Goal: Task Accomplishment & Management: Use online tool/utility

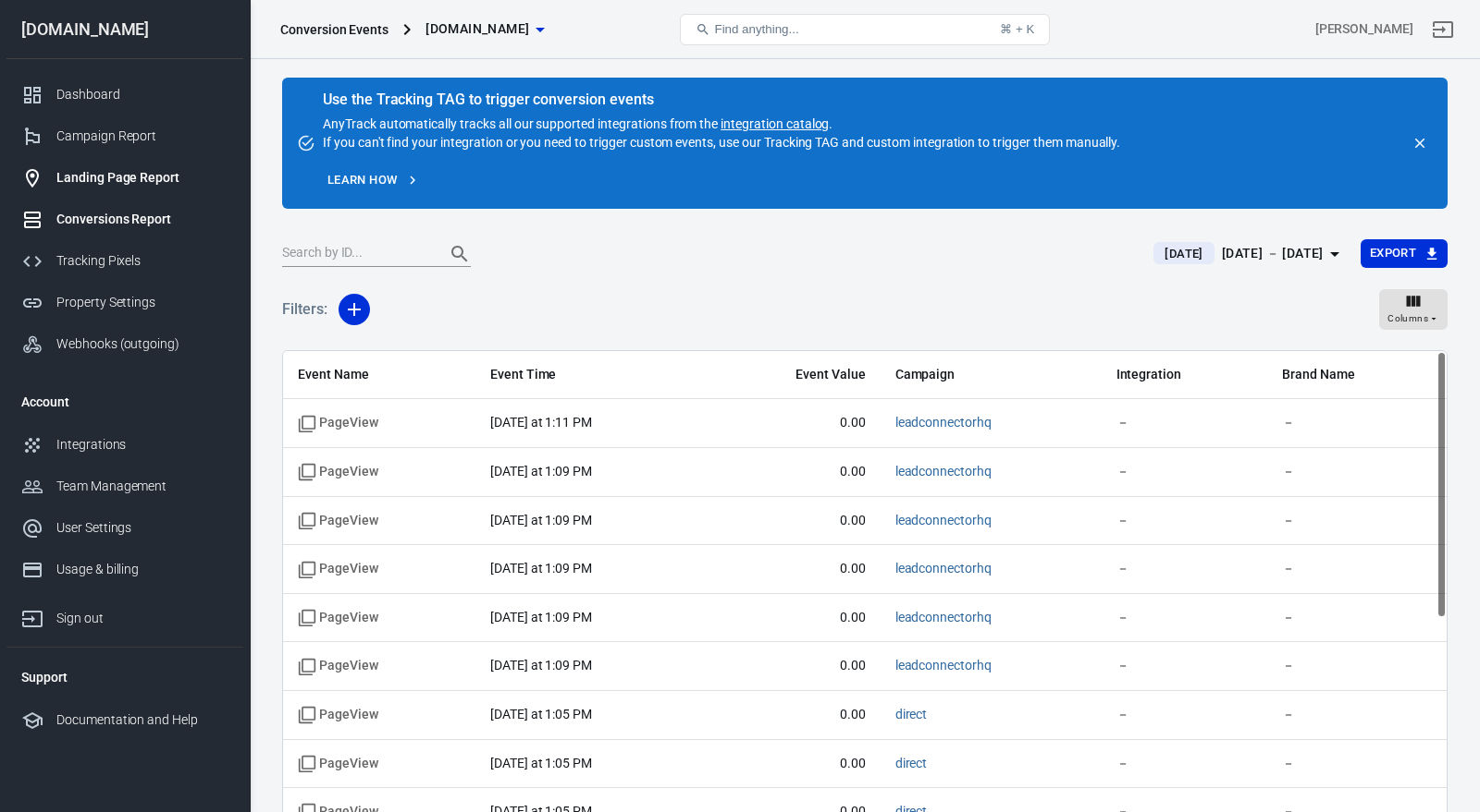
click at [141, 178] on div "Landing Page Report" at bounding box center [142, 178] width 172 height 19
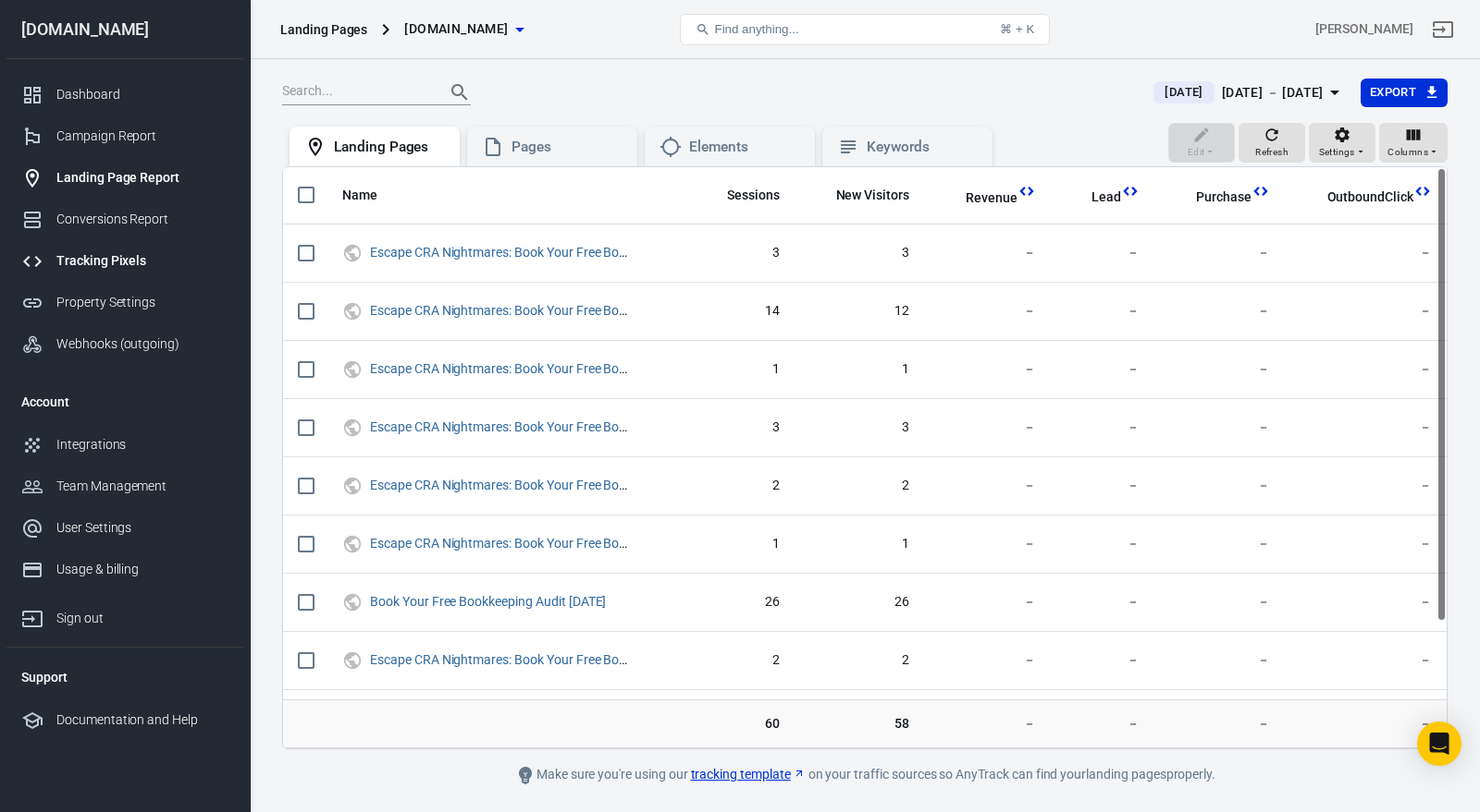
click at [127, 249] on link "Tracking Pixels" at bounding box center [125, 260] width 237 height 42
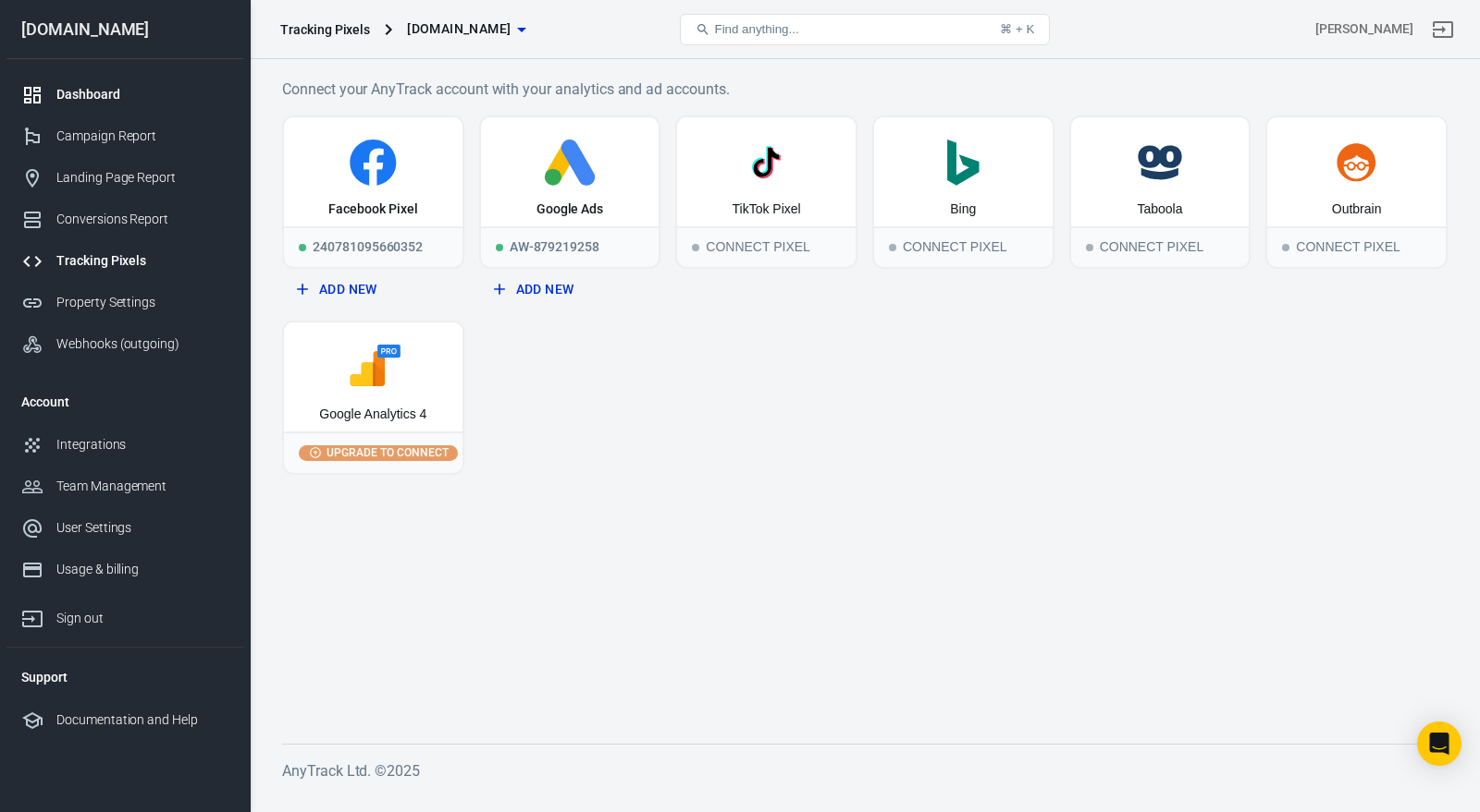
click at [124, 105] on link "Dashboard" at bounding box center [125, 94] width 237 height 42
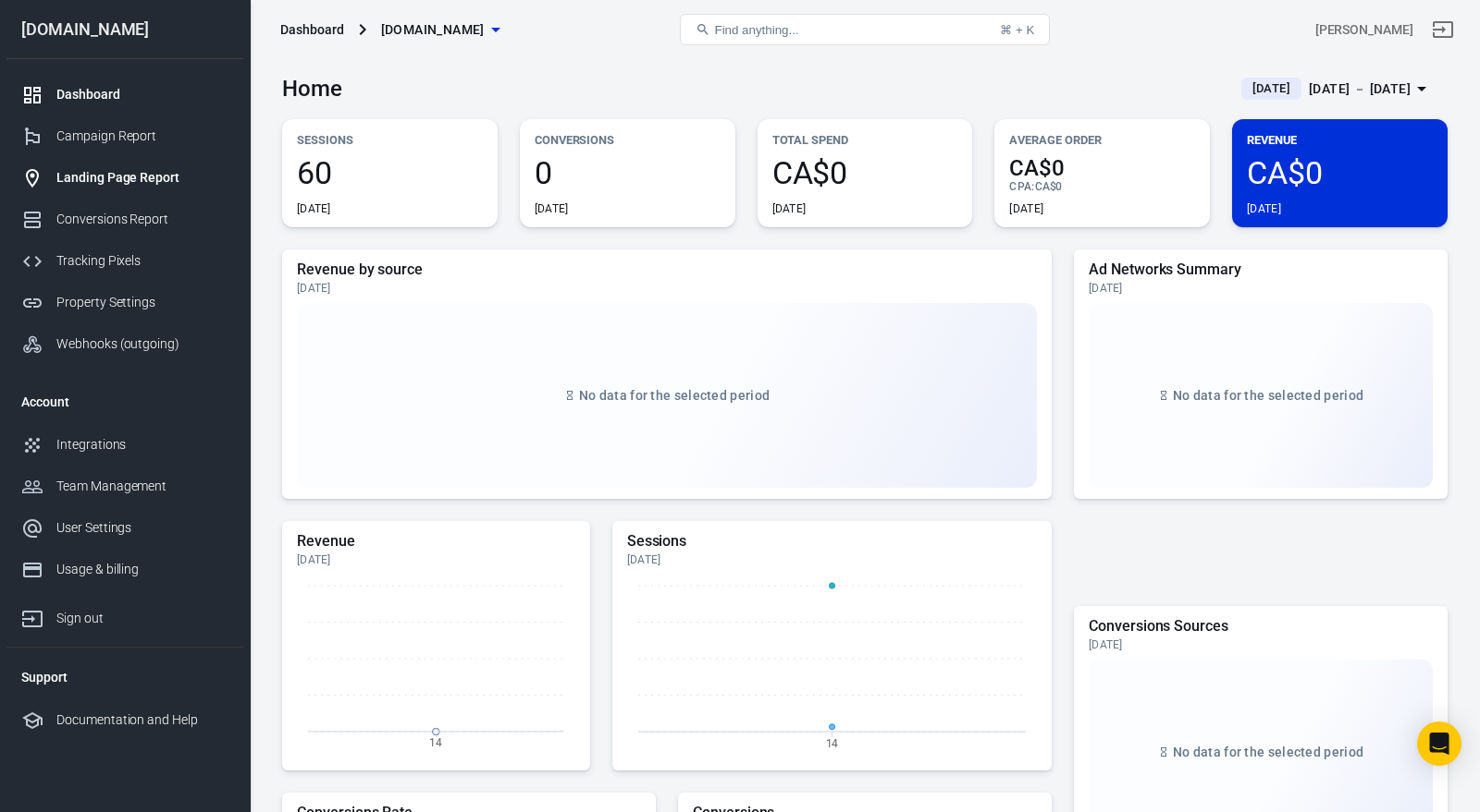
click at [90, 182] on div "Landing Page Report" at bounding box center [142, 178] width 172 height 19
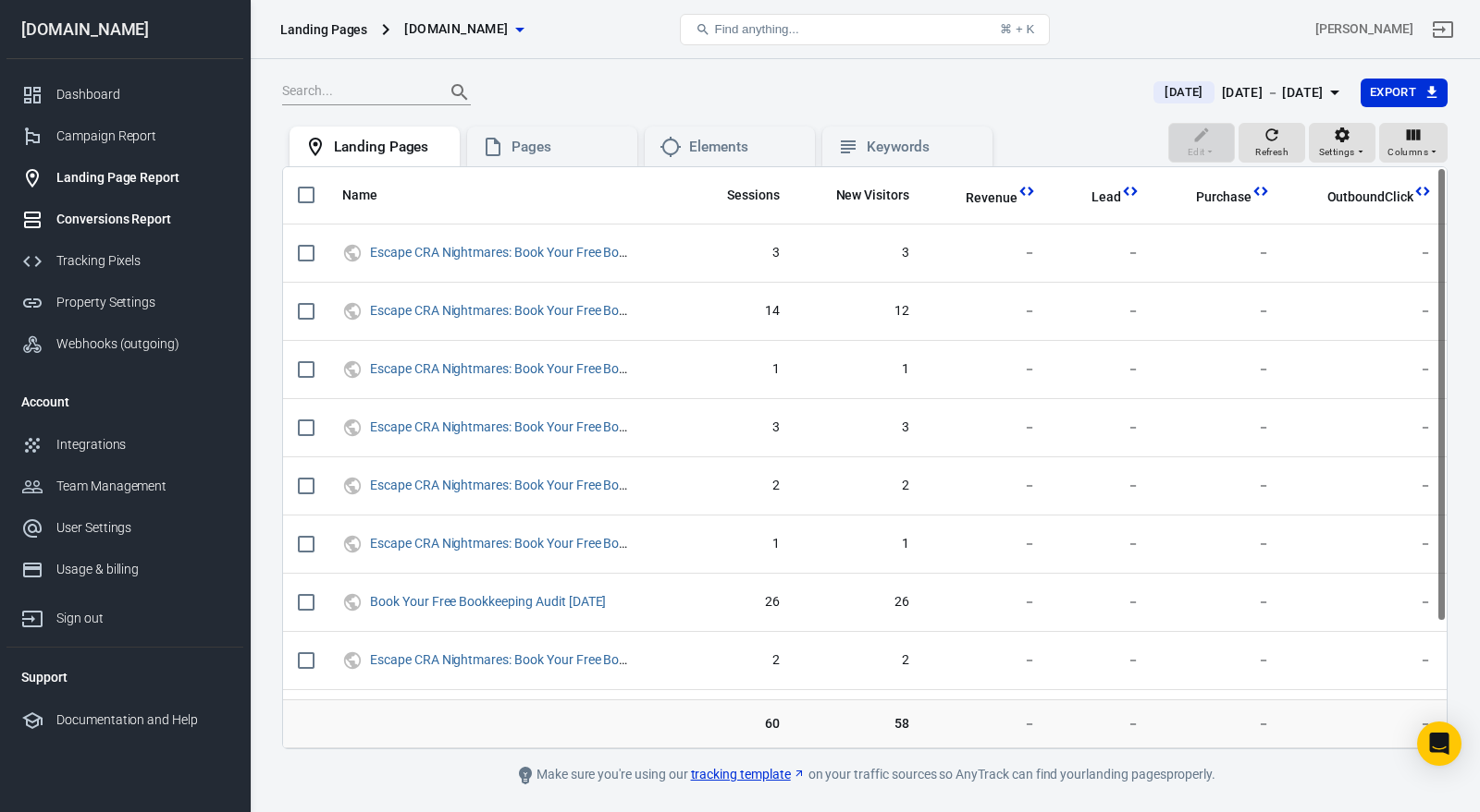
click at [163, 216] on div "Conversions Report" at bounding box center [142, 220] width 172 height 19
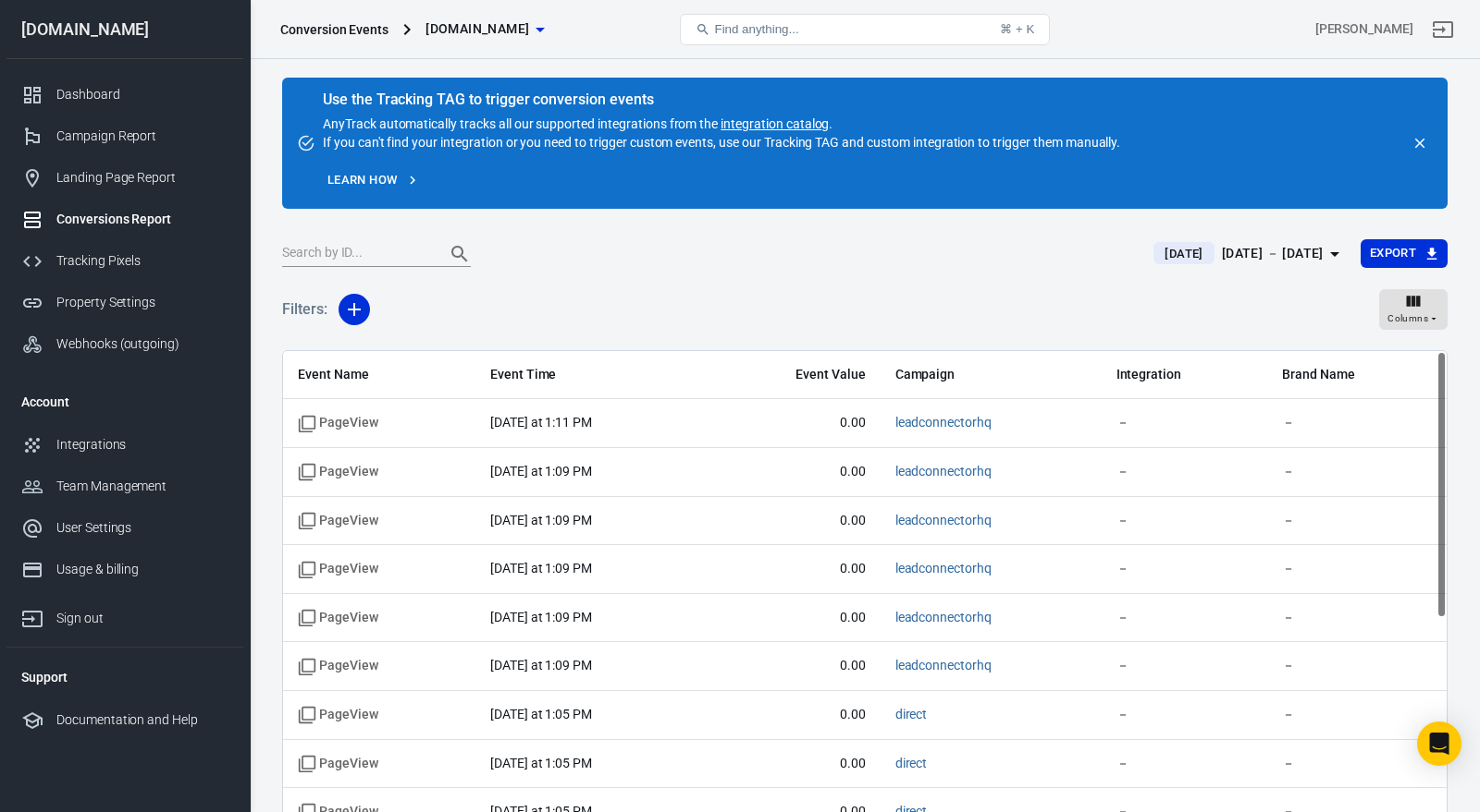
click at [748, 122] on link "integration catalog" at bounding box center [774, 123] width 108 height 15
click at [135, 128] on div "Campaign Report" at bounding box center [142, 136] width 172 height 19
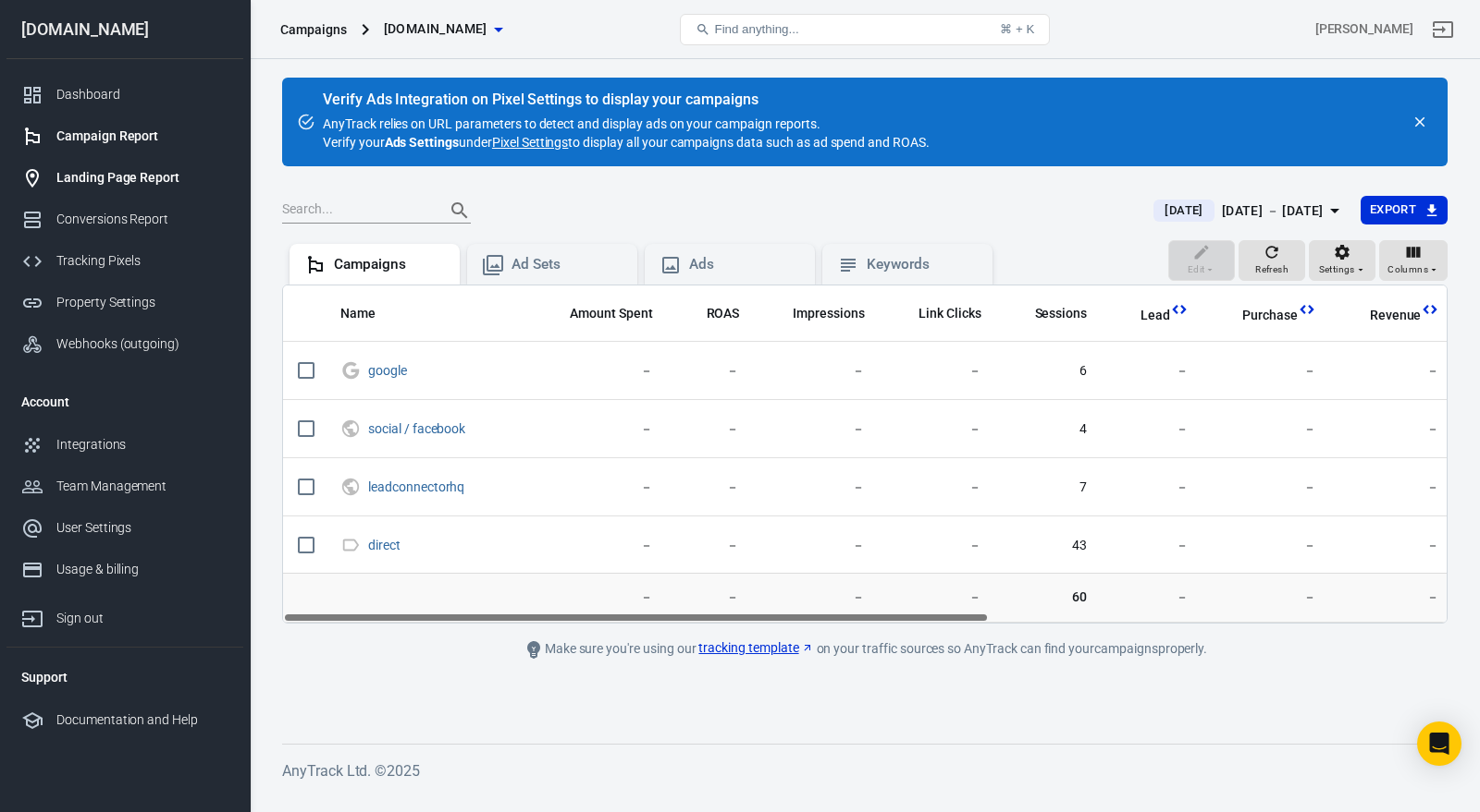
click at [130, 175] on div "Landing Page Report" at bounding box center [142, 178] width 172 height 19
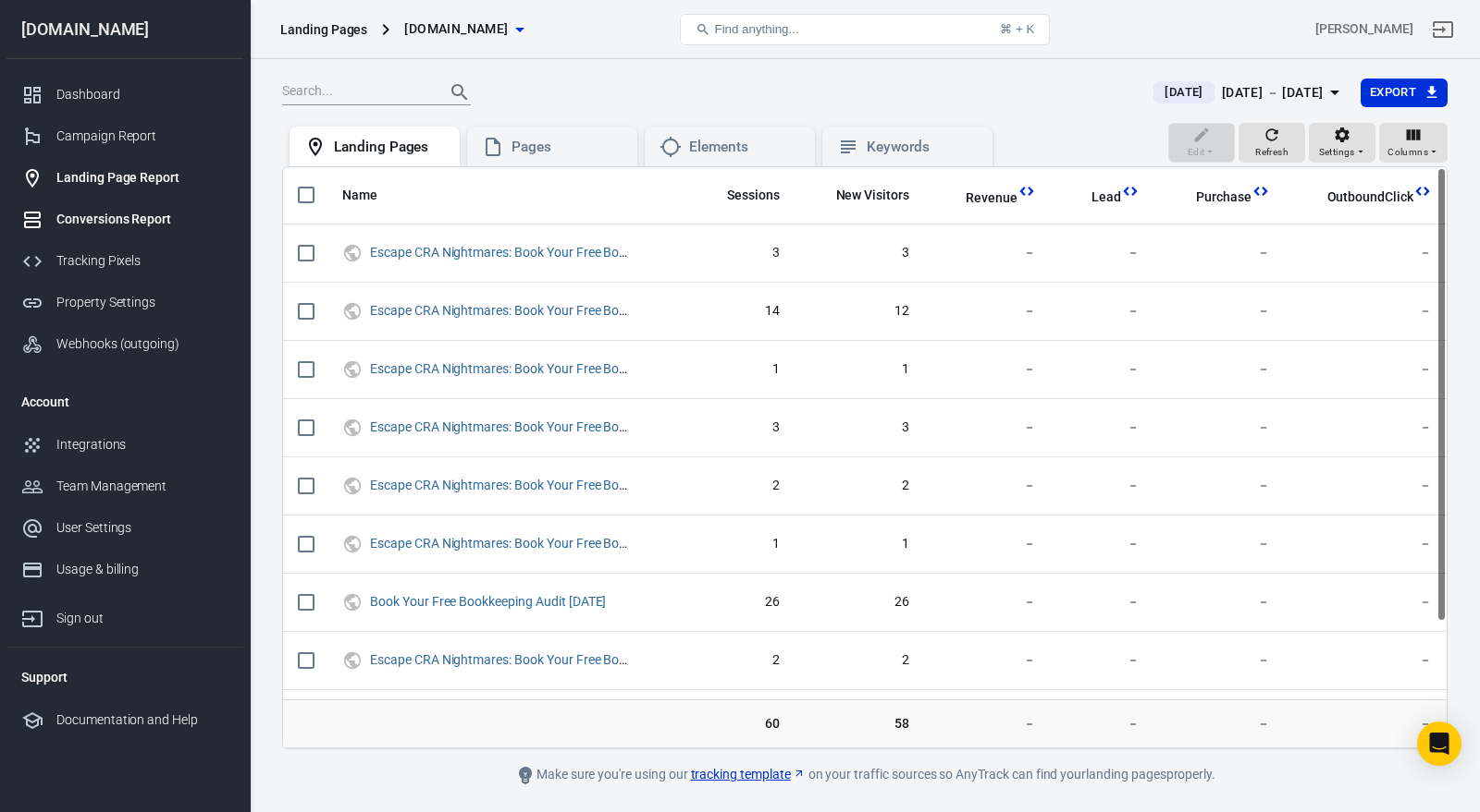
click at [149, 220] on div "Conversions Report" at bounding box center [142, 220] width 172 height 19
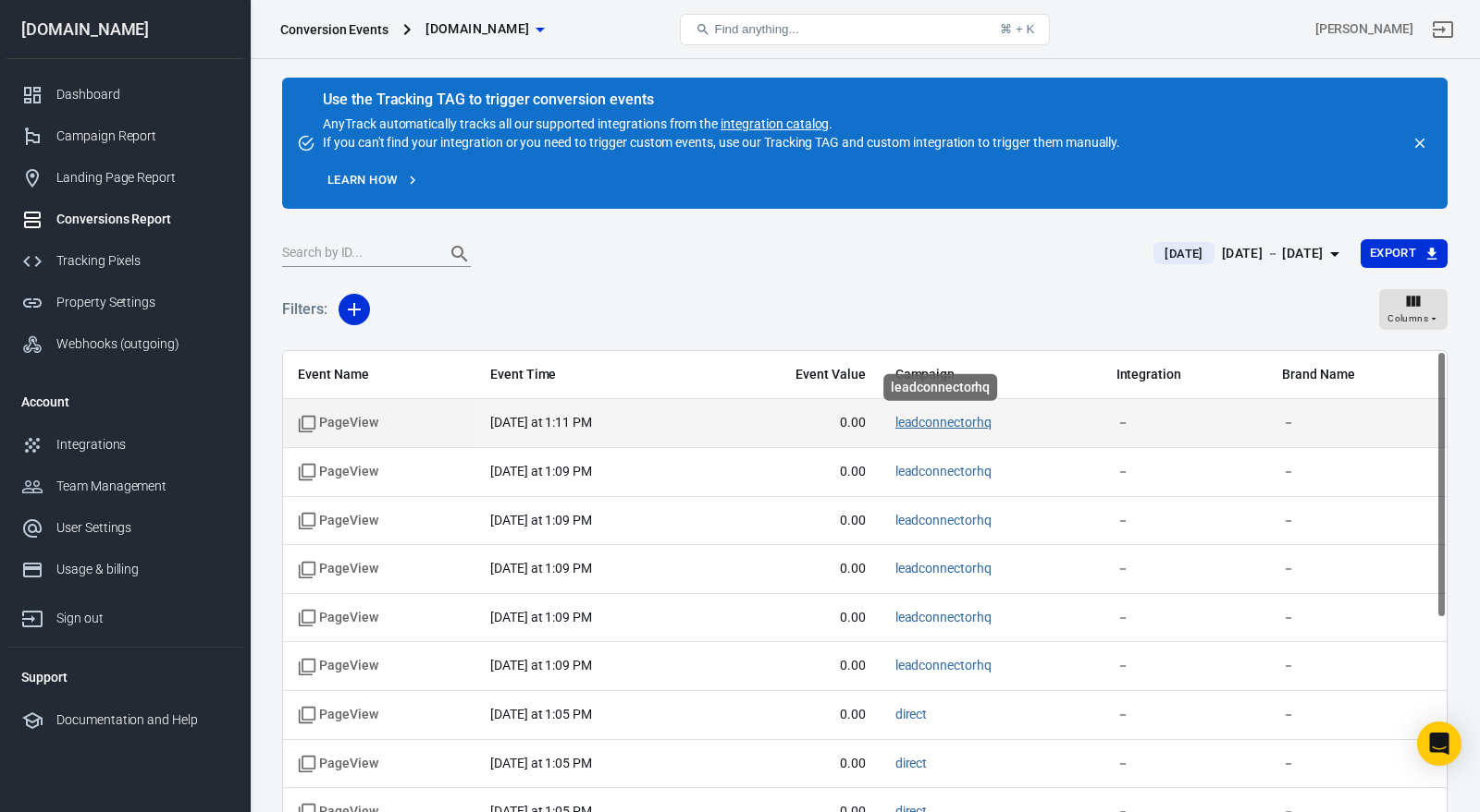
click at [920, 423] on link "leadconnectorhq" at bounding box center [943, 422] width 96 height 15
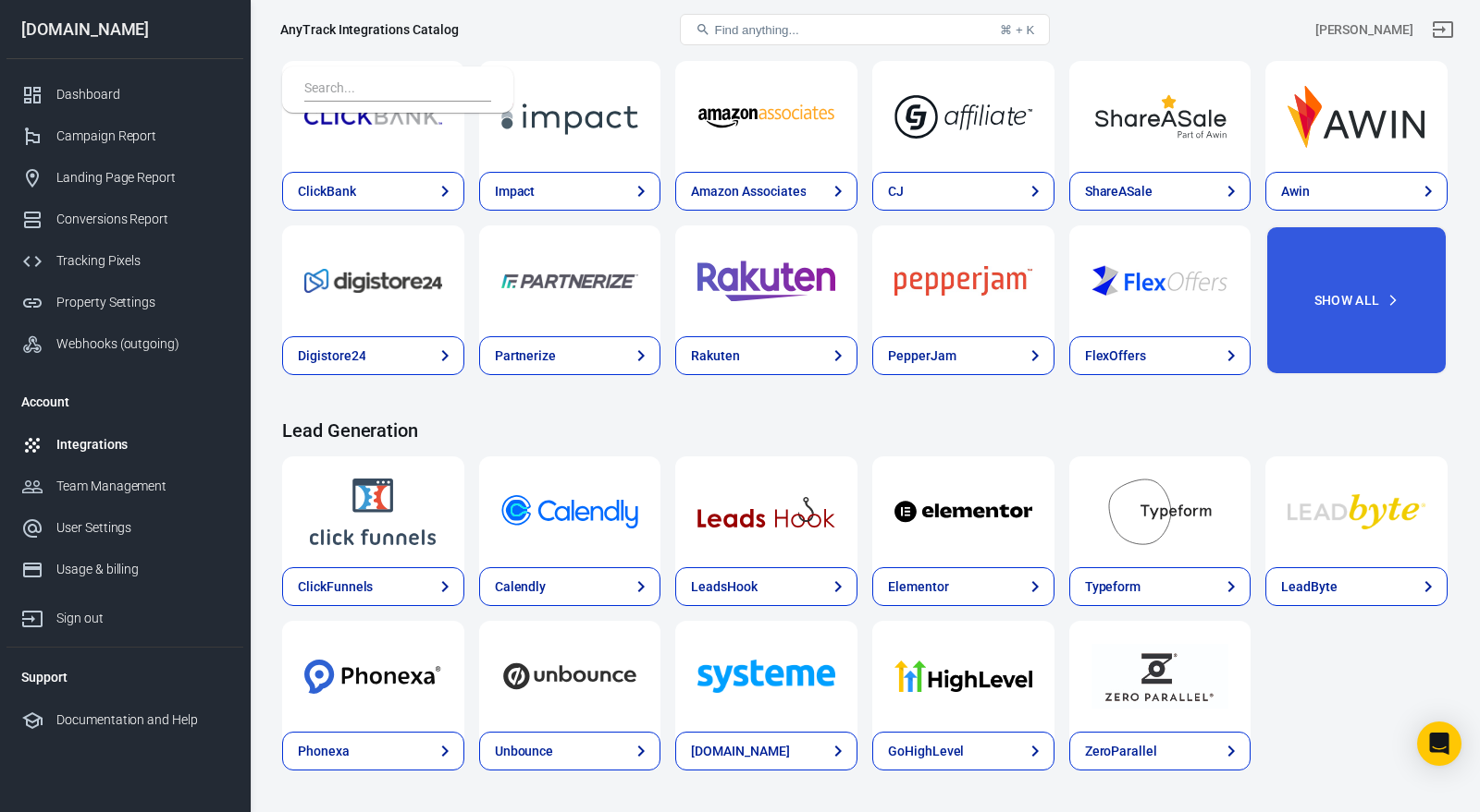
scroll to position [682, 0]
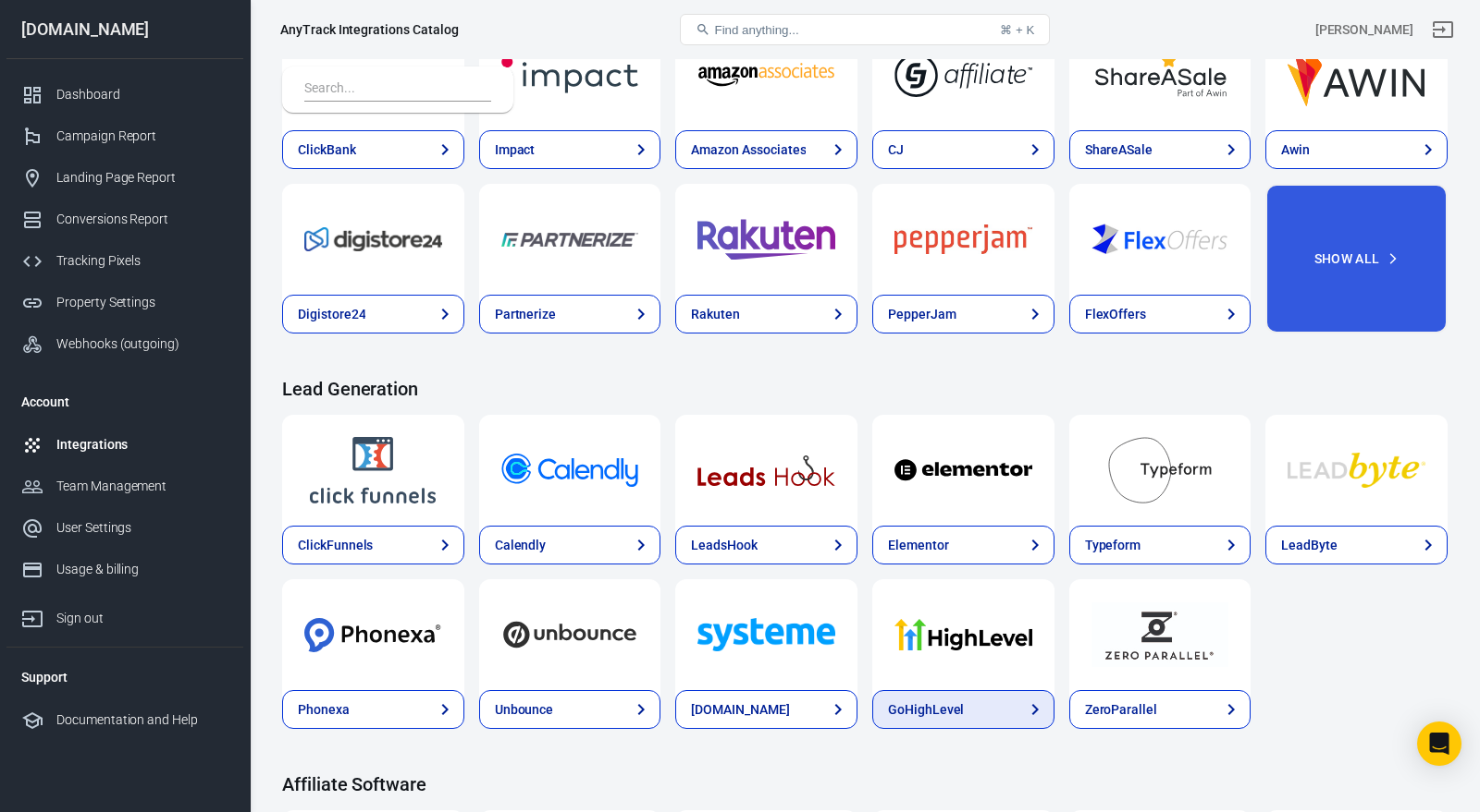
click at [970, 718] on link "GoHighLevel" at bounding box center [962, 710] width 182 height 39
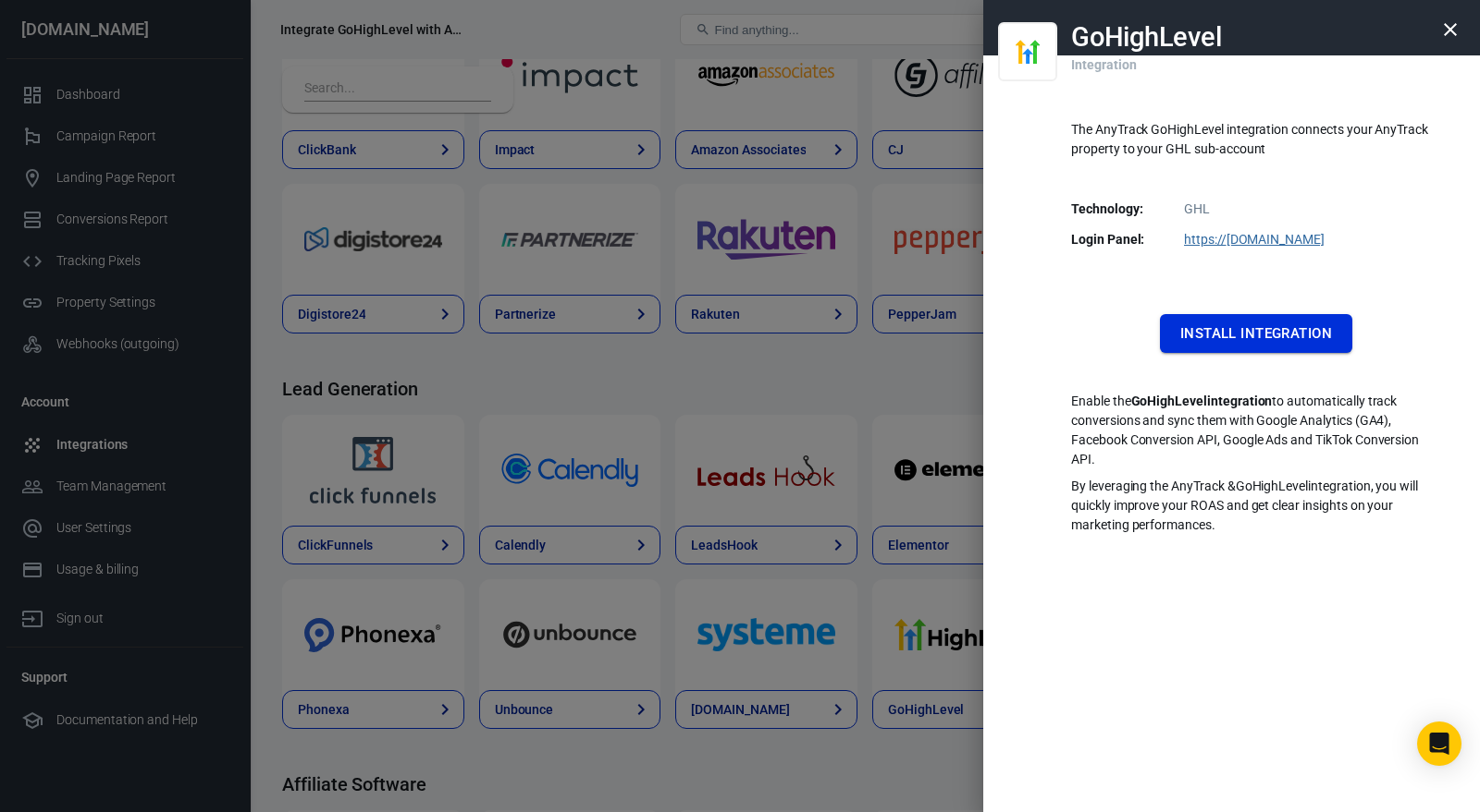
click at [1214, 350] on button "Install Integration" at bounding box center [1256, 334] width 192 height 39
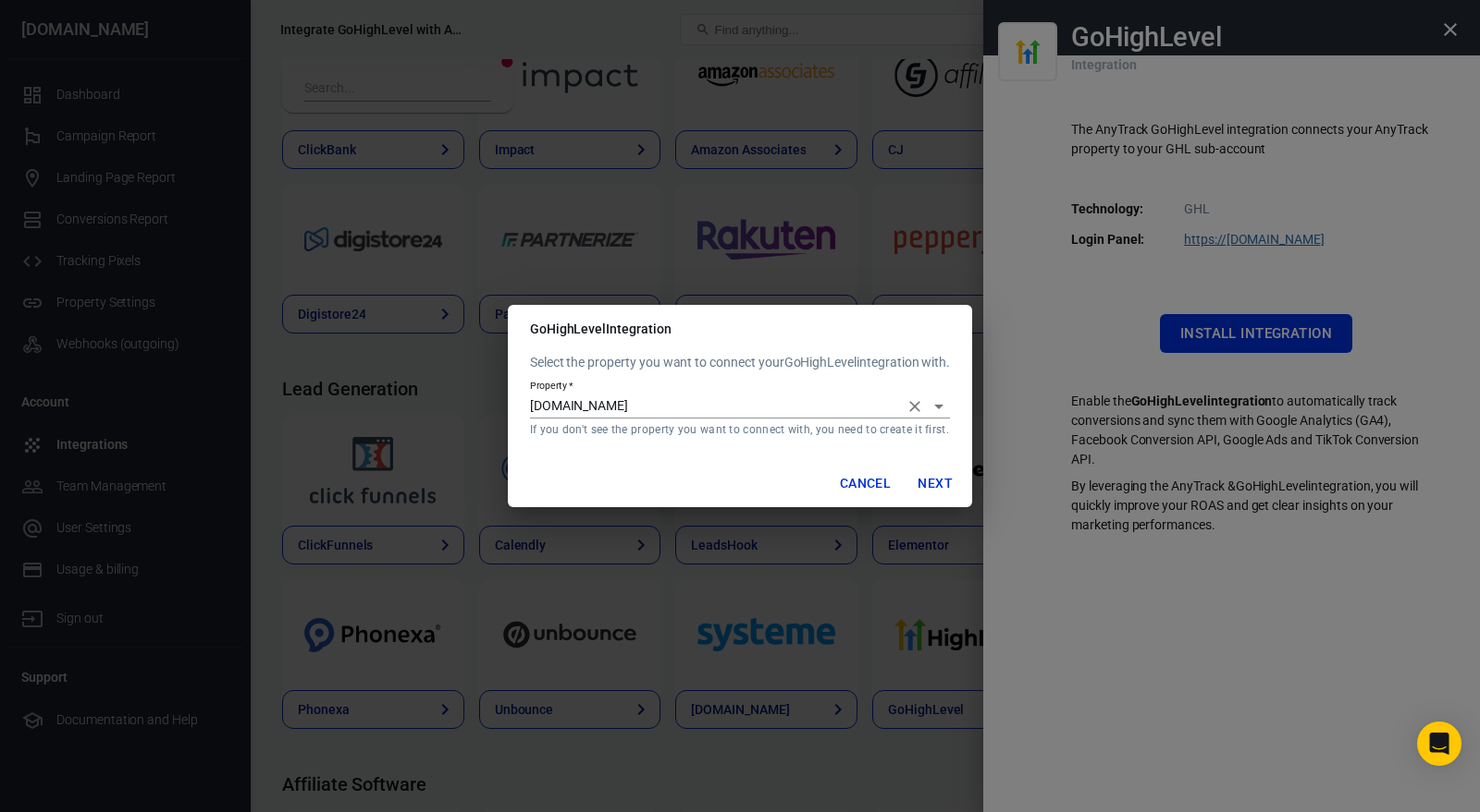
click at [940, 401] on icon "Open" at bounding box center [938, 406] width 22 height 22
click at [866, 371] on p "Select the property you want to connect your GoHighLevel integration with." at bounding box center [740, 363] width 420 height 19
click at [927, 482] on button "Next" at bounding box center [935, 484] width 59 height 34
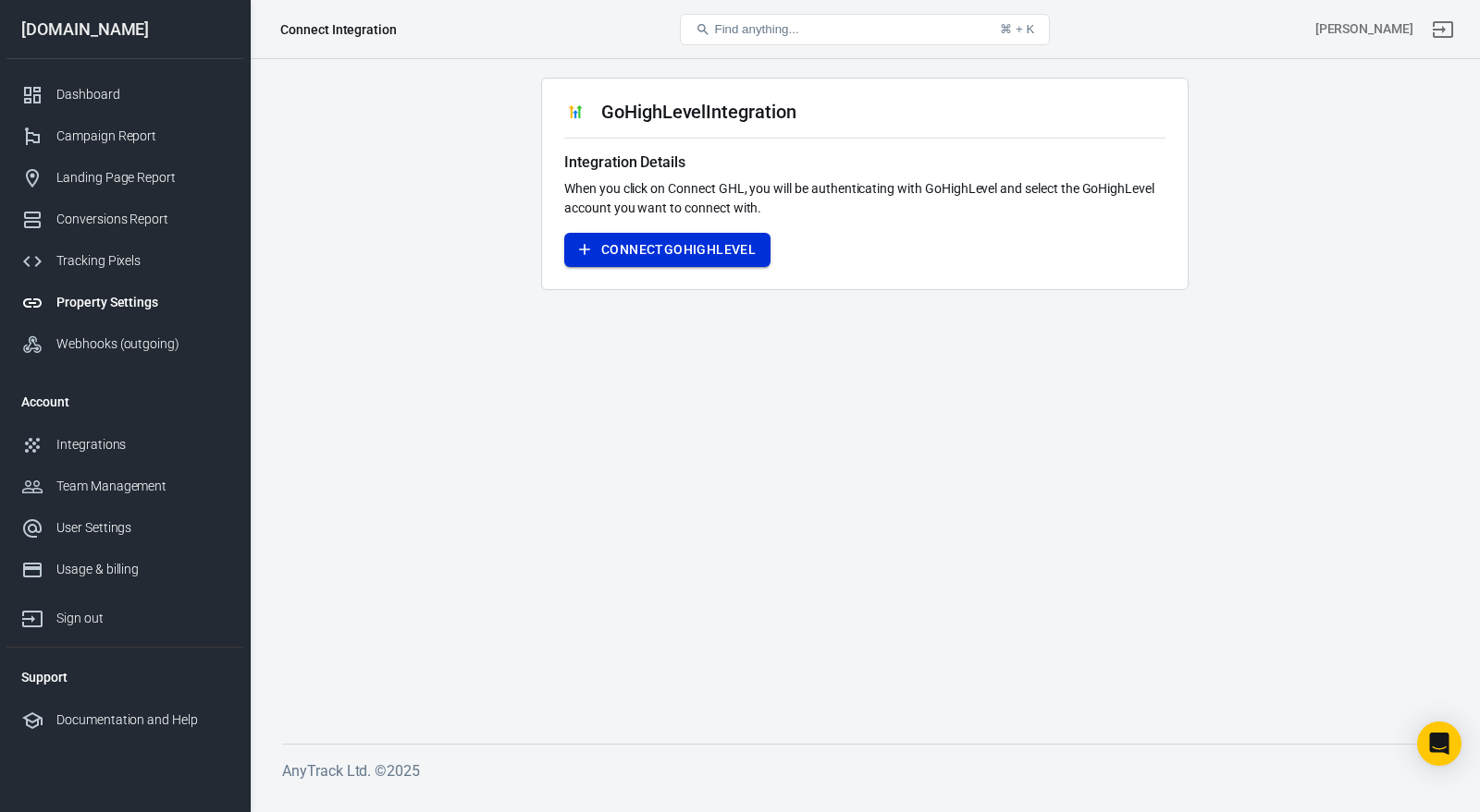
click at [707, 251] on button "Connect GoHighLevel" at bounding box center [667, 250] width 206 height 34
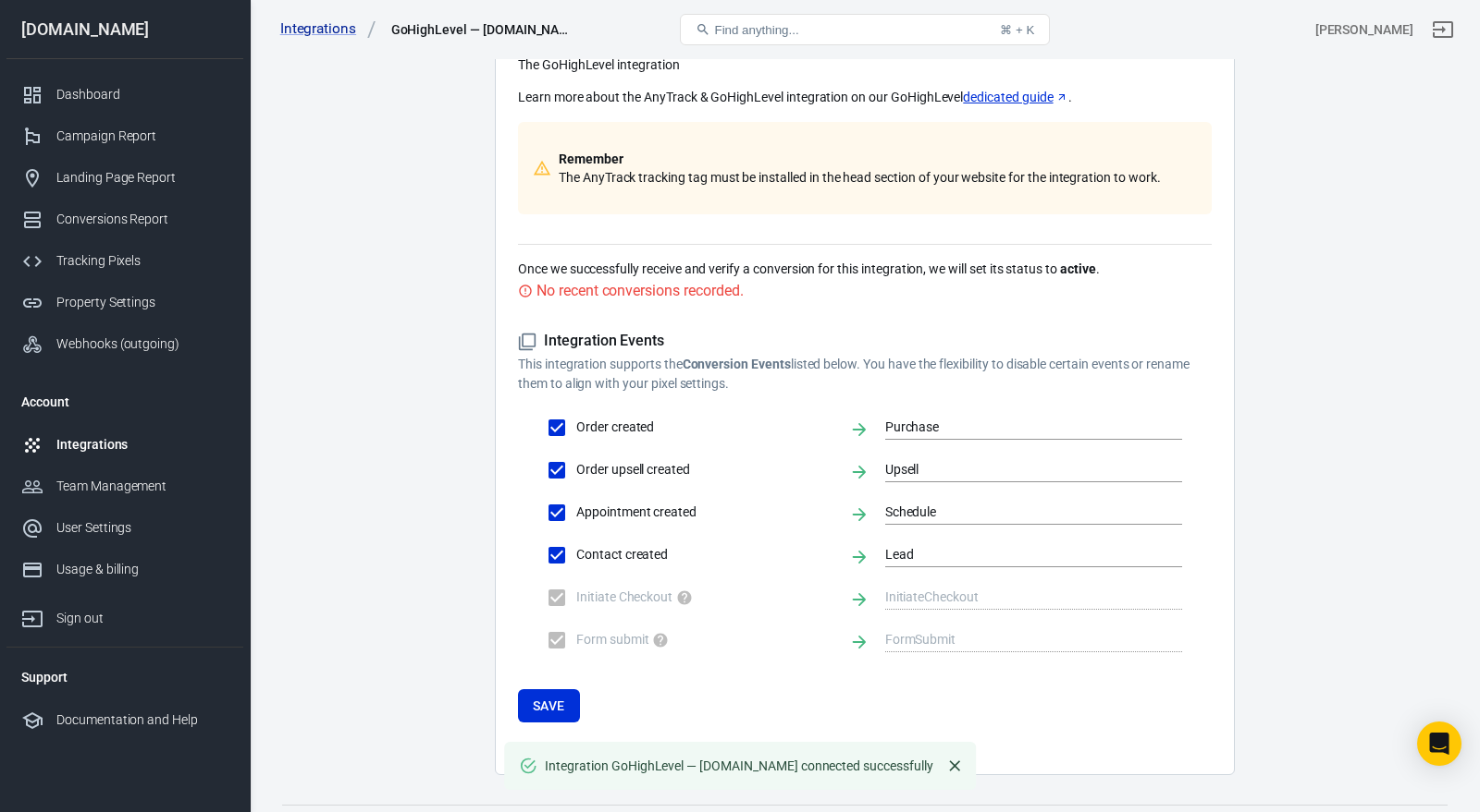
scroll to position [206, 0]
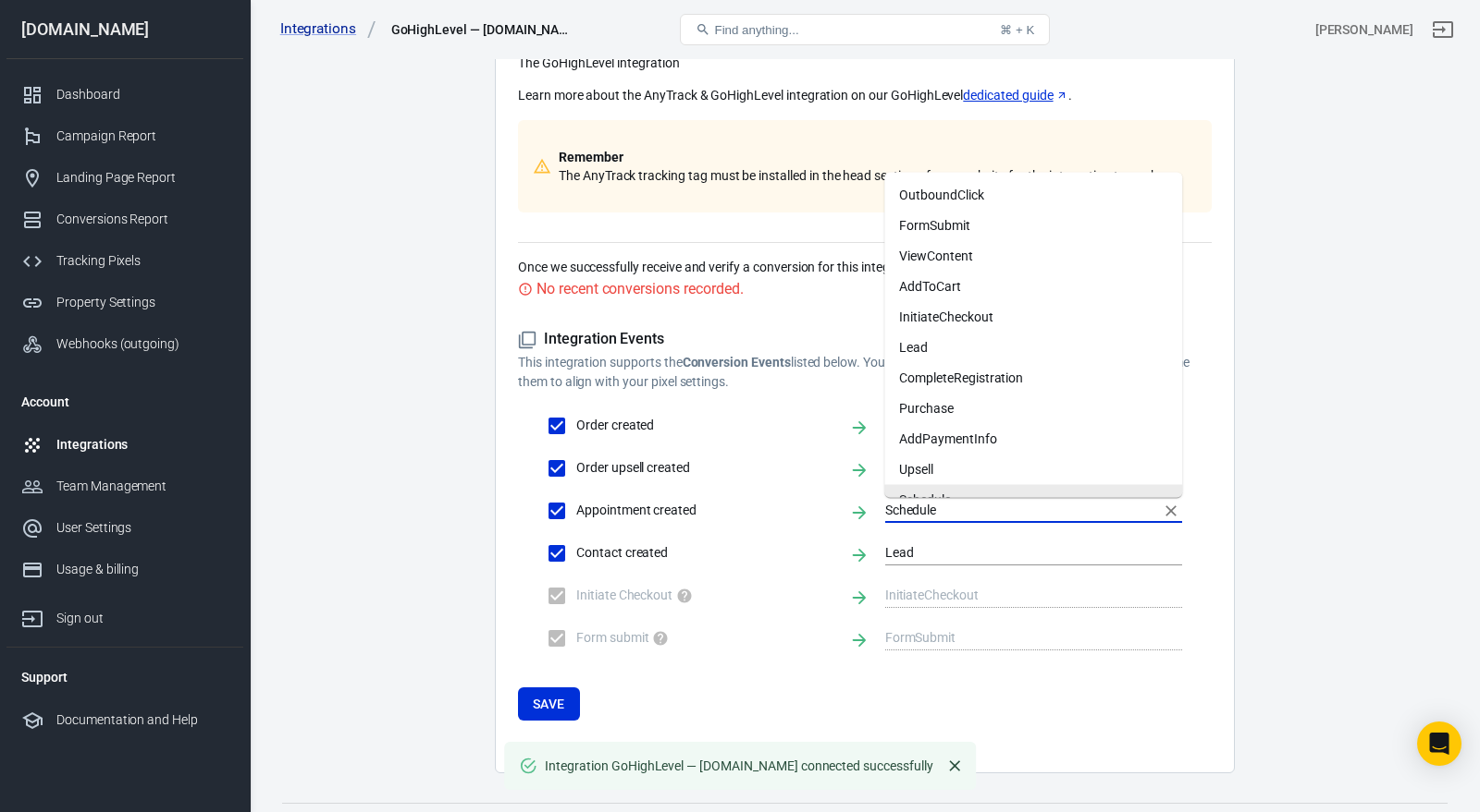
click at [955, 510] on input "Schedule" at bounding box center [1019, 511] width 269 height 23
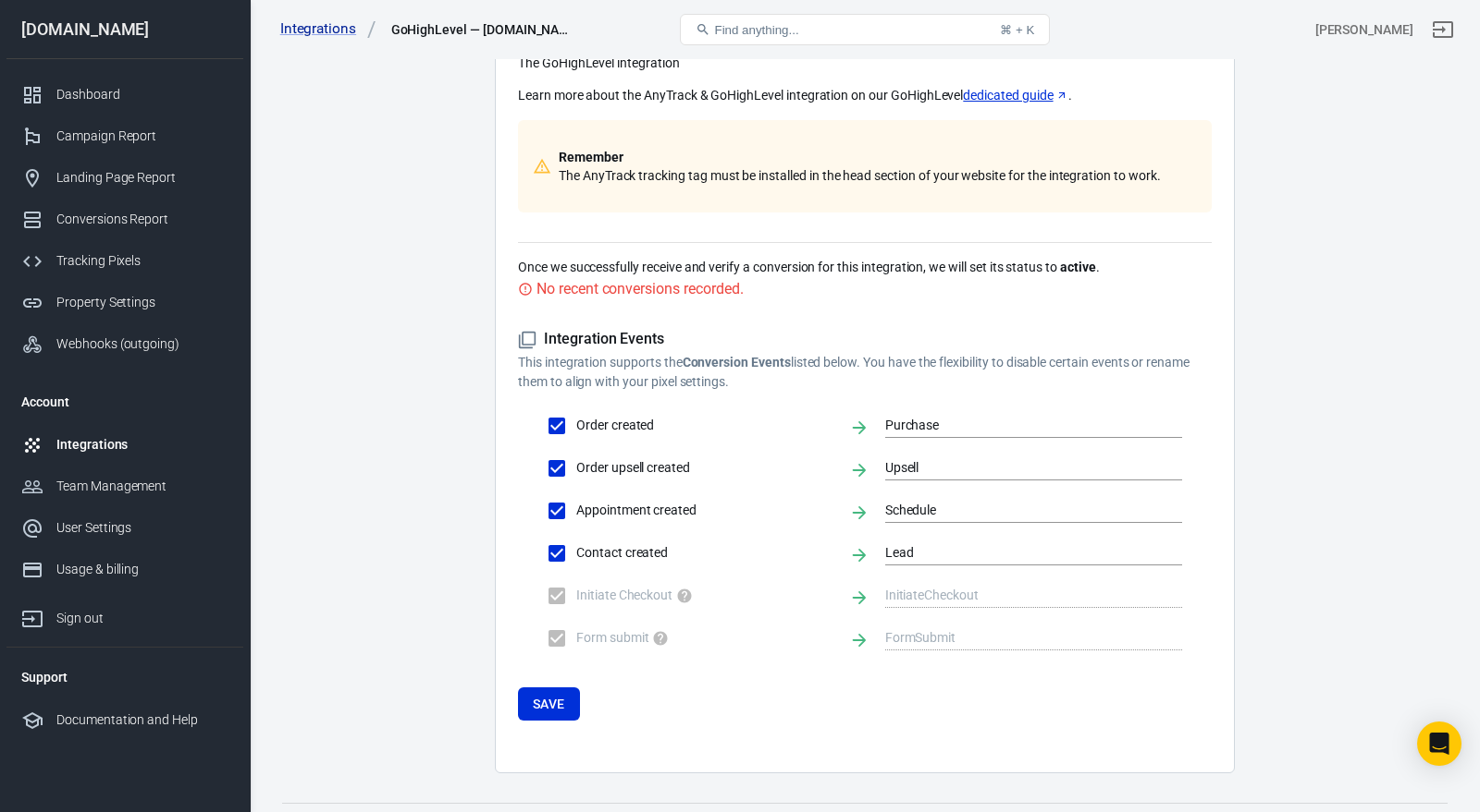
click at [779, 420] on span "Order created" at bounding box center [706, 425] width 258 height 19
click at [576, 420] on input "Order created" at bounding box center [557, 426] width 39 height 39
checkbox input "false"
click at [819, 420] on span "Order created" at bounding box center [706, 425] width 258 height 19
click at [576, 420] on input "Order created" at bounding box center [557, 426] width 39 height 39
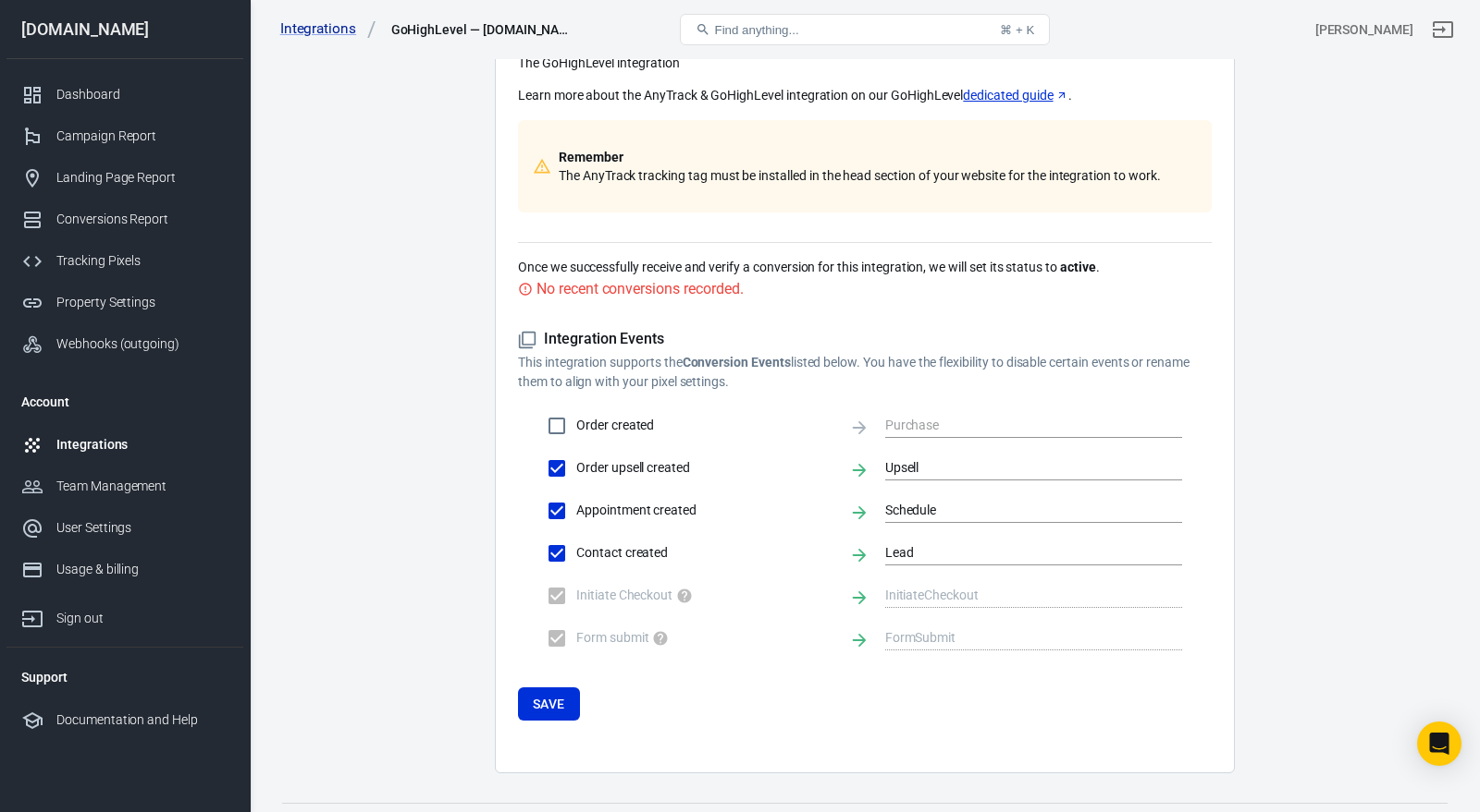
checkbox input "true"
type input "Purchase"
click at [602, 644] on span "Form submit" at bounding box center [706, 638] width 258 height 19
click at [600, 636] on span "Form submit" at bounding box center [706, 638] width 258 height 19
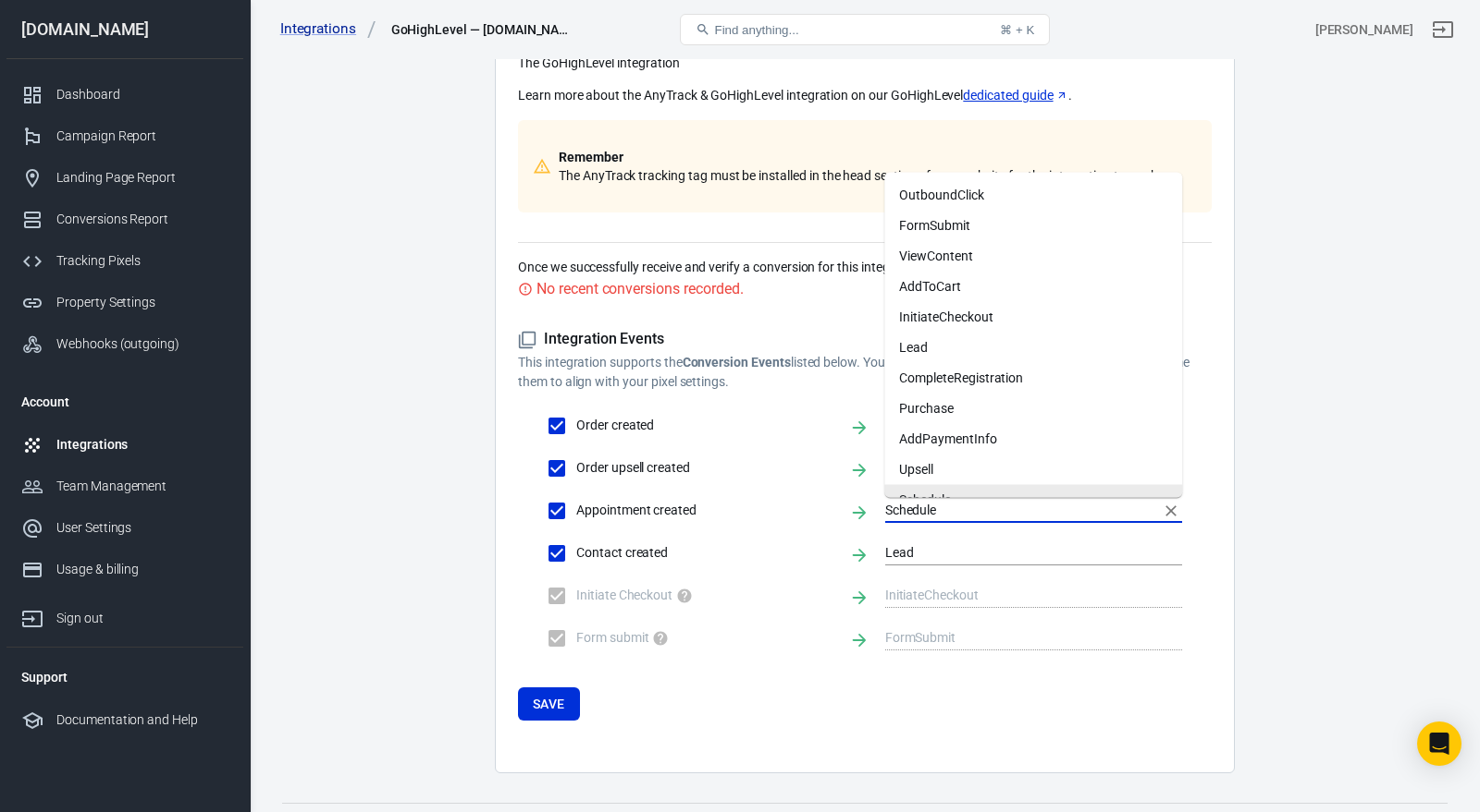
click at [961, 510] on input "Schedule" at bounding box center [1019, 511] width 269 height 23
click at [1326, 292] on main "Integration Events Log Settings GoHighLevel Integration Property Integration Go…" at bounding box center [864, 306] width 1165 height 933
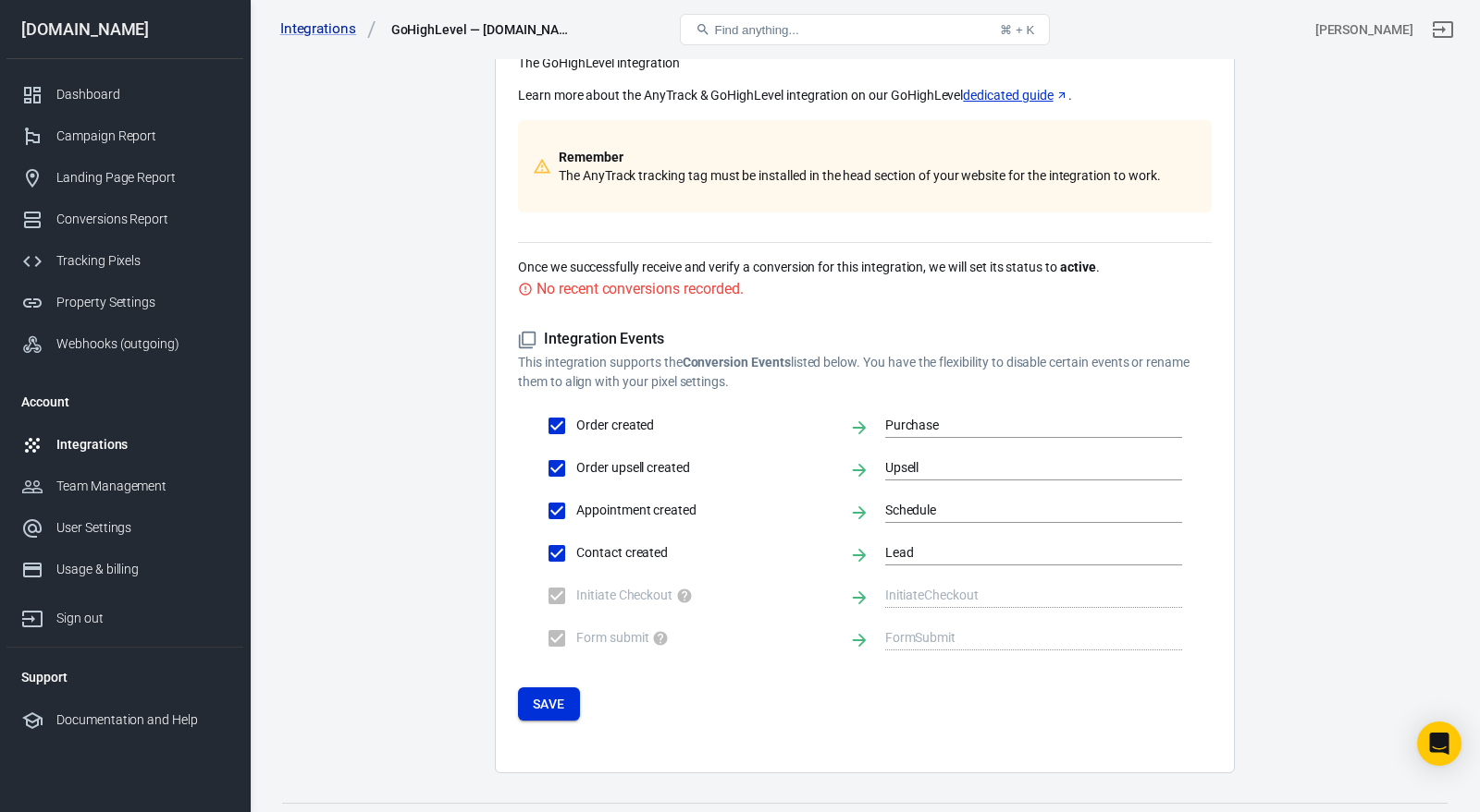
click at [557, 709] on button "Save" at bounding box center [549, 704] width 62 height 34
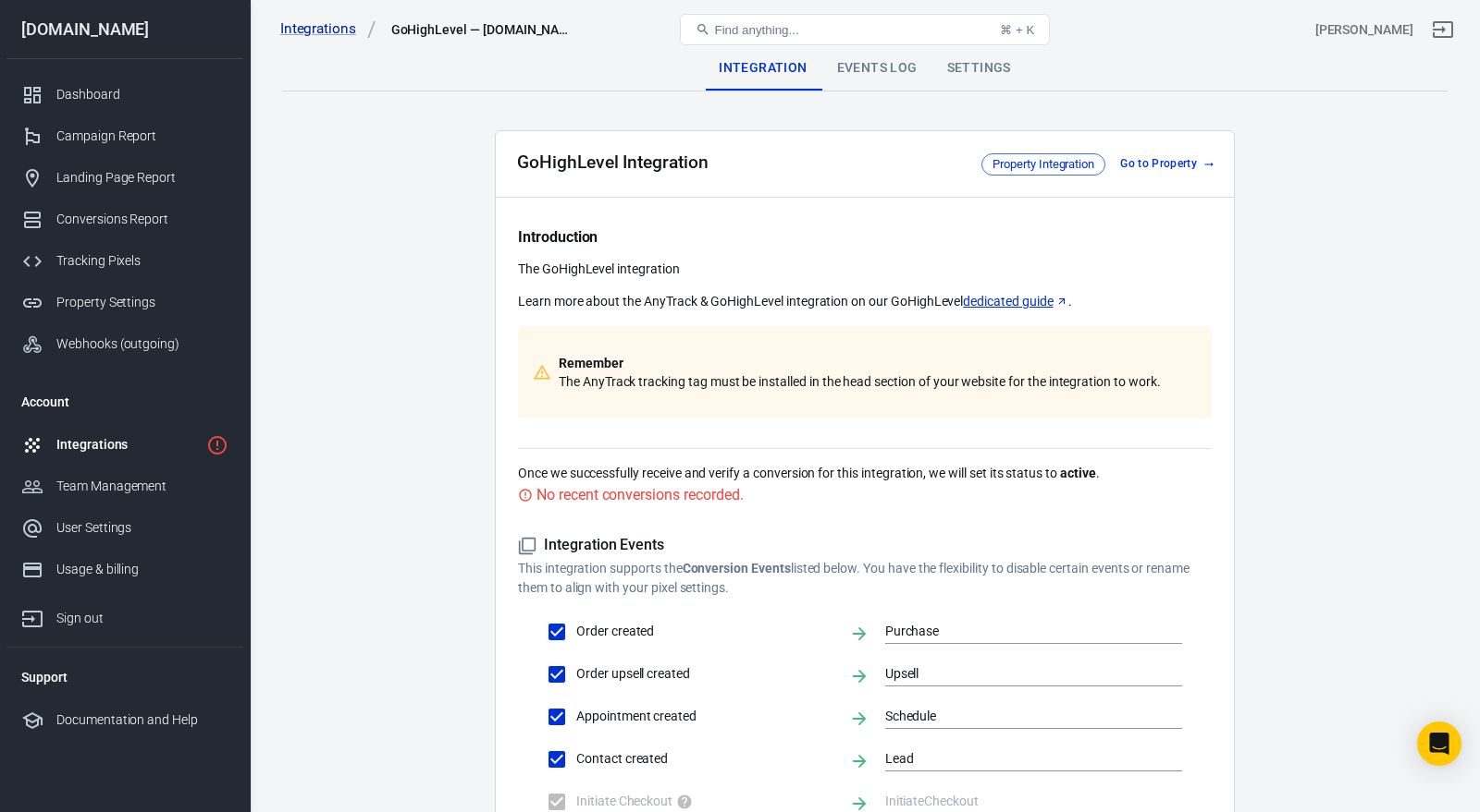
click at [586, 484] on div "No recent conversions recorded." at bounding box center [639, 495] width 206 height 23
click at [586, 490] on div "No recent conversions recorded." at bounding box center [639, 495] width 206 height 23
click at [835, 385] on p "Remember The AnyTrack tracking tag must be installed in the head section of you…" at bounding box center [860, 372] width 602 height 37
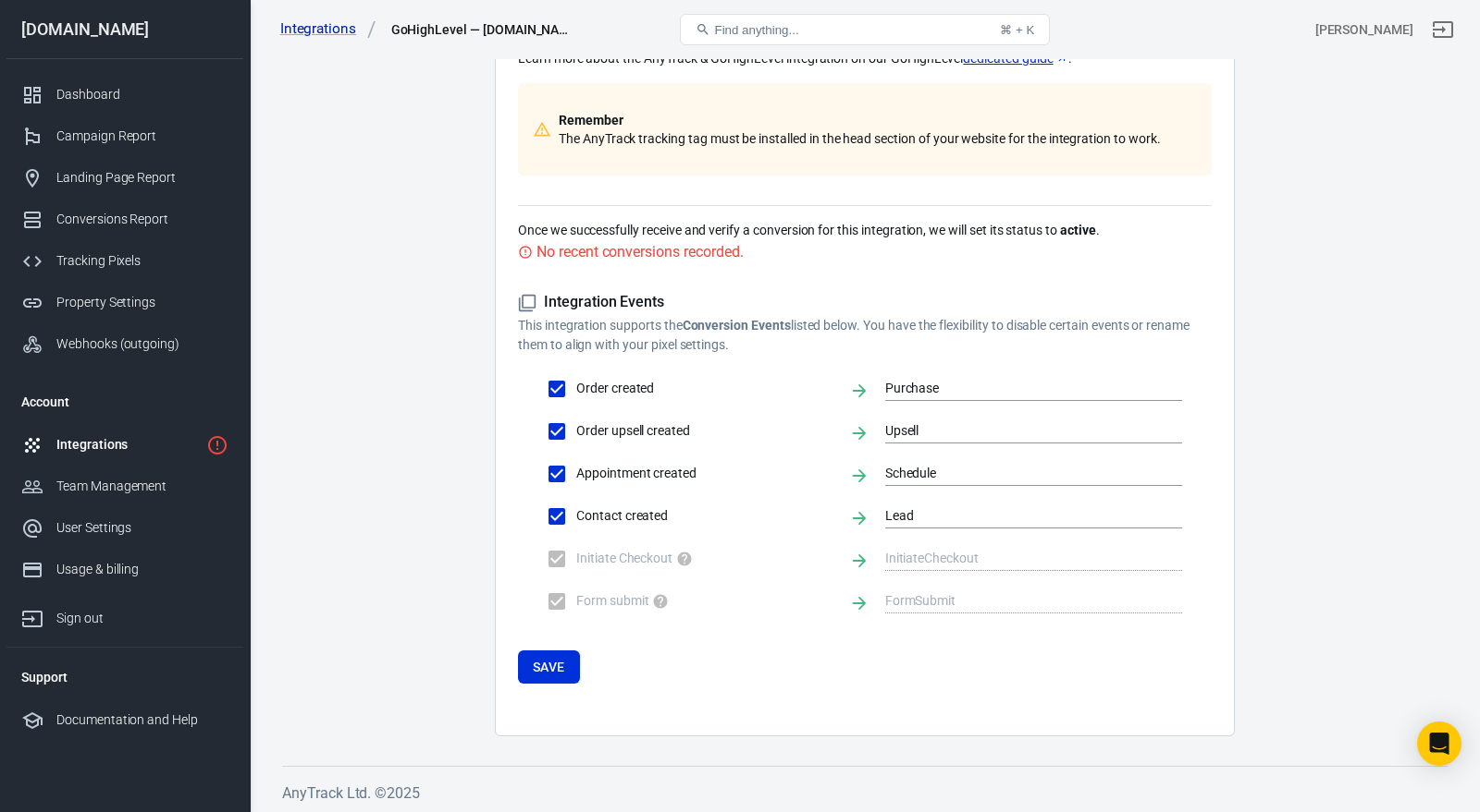
scroll to position [244, 0]
click at [526, 662] on button "Save" at bounding box center [549, 666] width 62 height 34
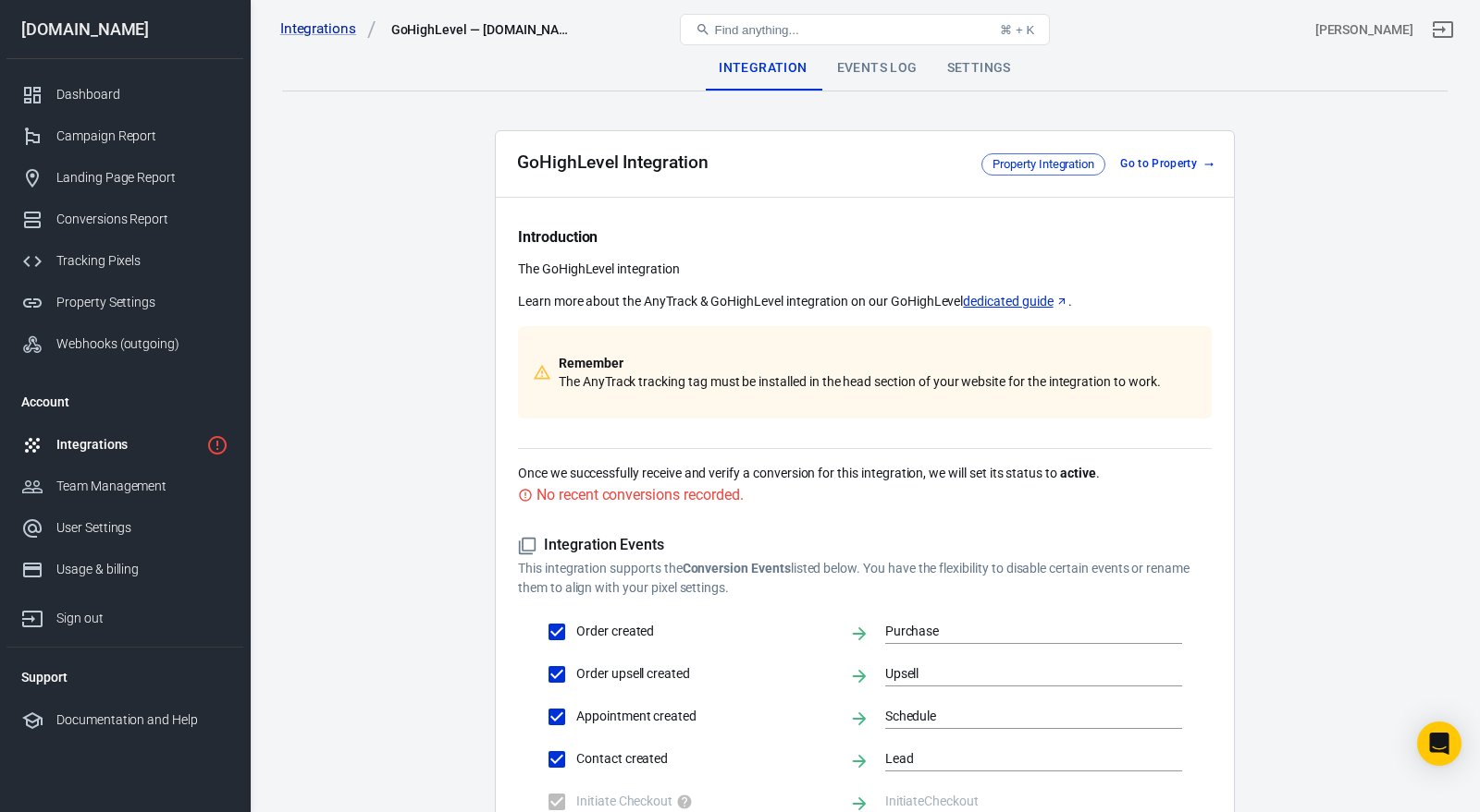
scroll to position [0, 0]
click at [613, 495] on div "No recent conversions recorded." at bounding box center [639, 495] width 206 height 23
click at [617, 491] on div "No recent conversions recorded." at bounding box center [639, 495] width 206 height 23
click at [649, 429] on div "Introduction The GoHighLevel integration Learn more about the AnyTrack & GoHigh…" at bounding box center [865, 337] width 694 height 220
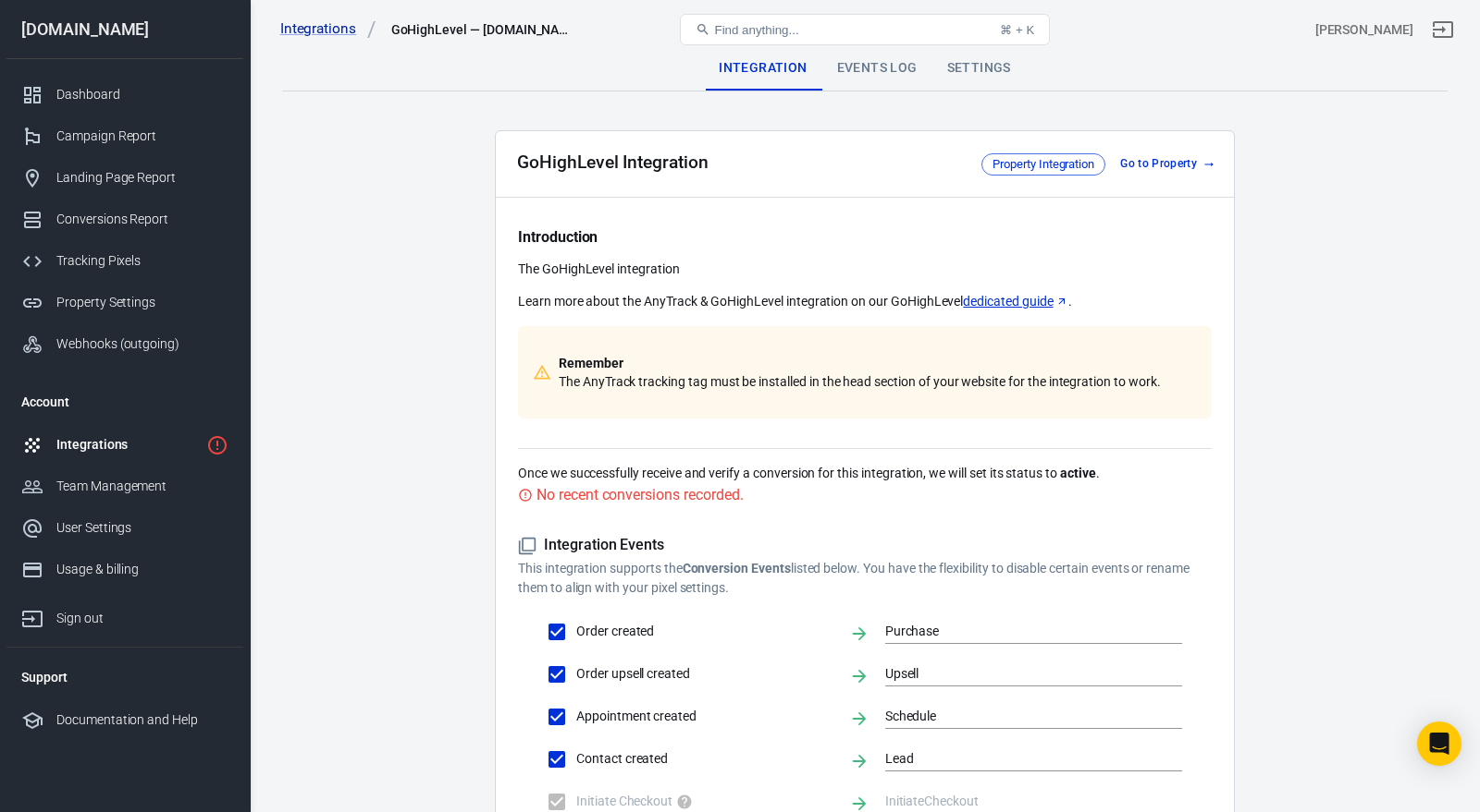
click at [117, 448] on div "Integrations" at bounding box center [127, 445] width 143 height 19
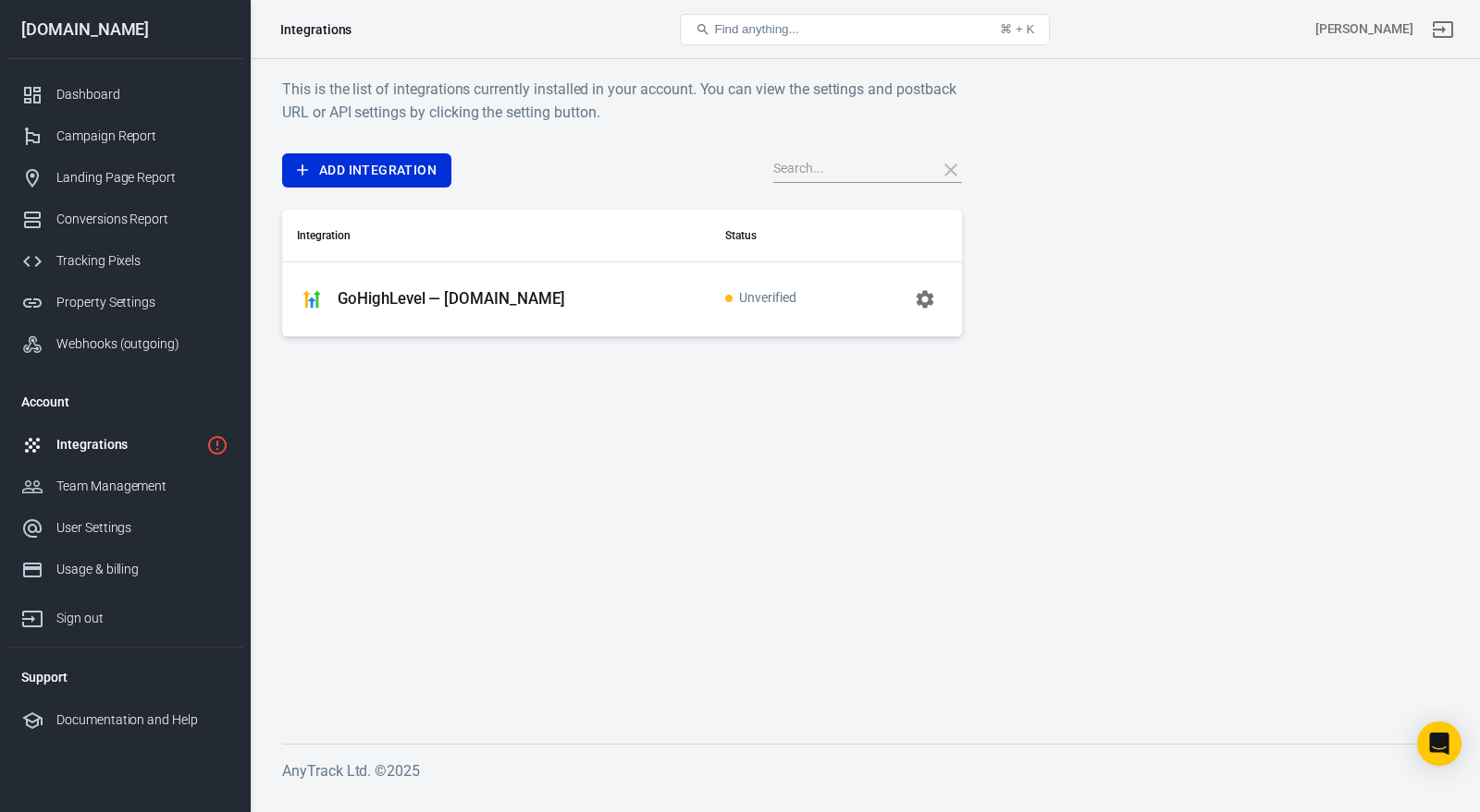
click at [910, 292] on button "button" at bounding box center [925, 299] width 45 height 45
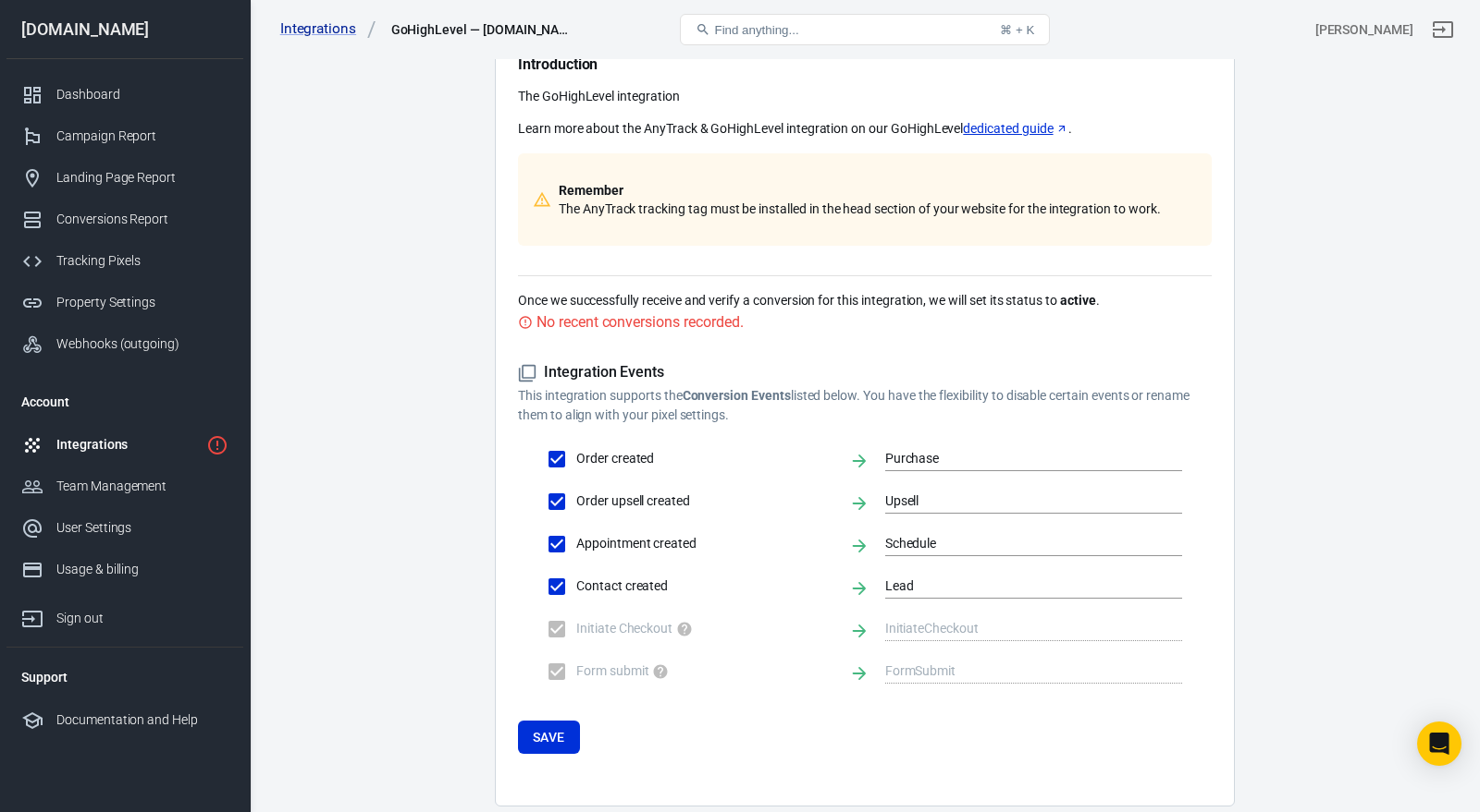
scroll to position [244, 0]
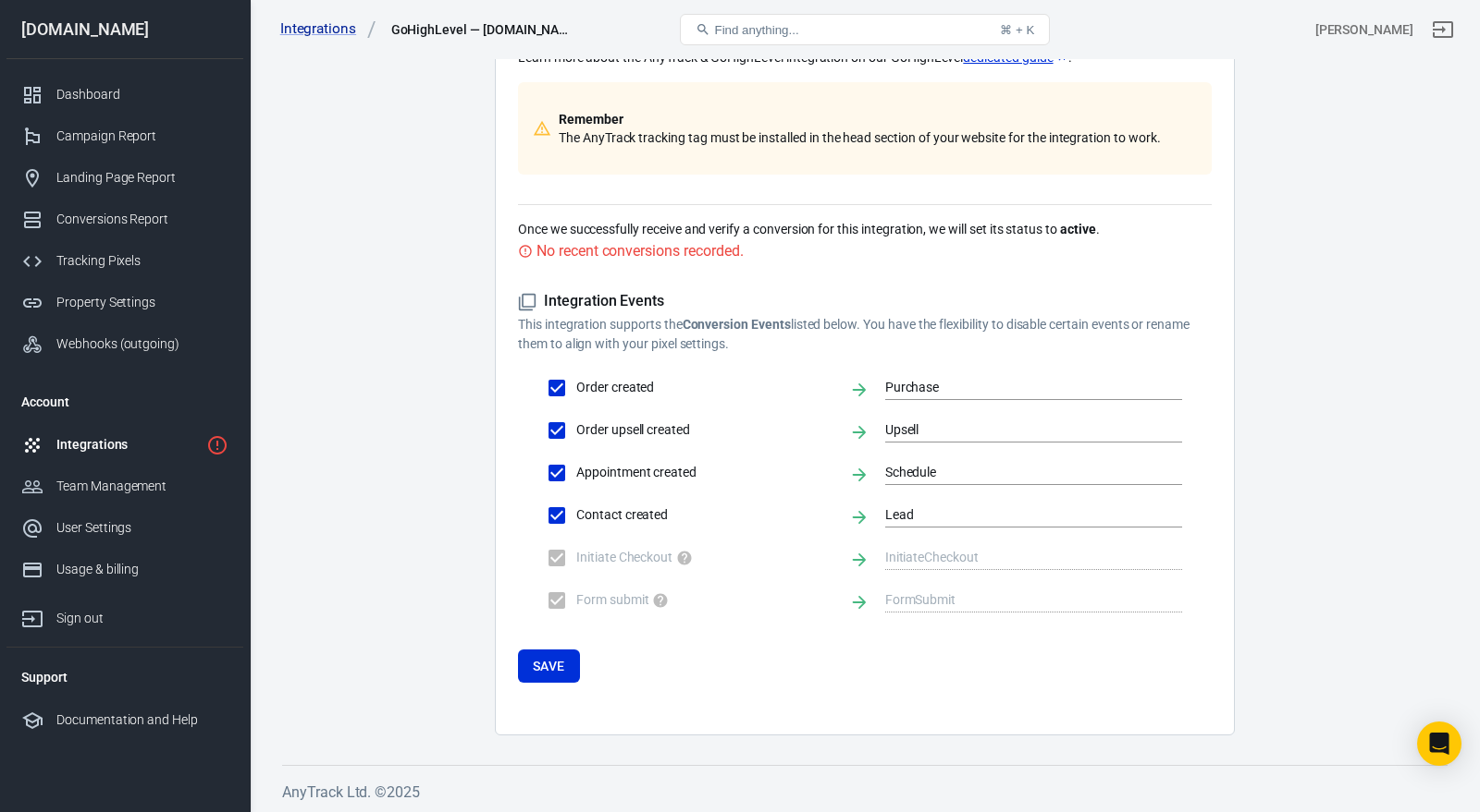
click at [139, 444] on div "Integrations" at bounding box center [127, 445] width 143 height 19
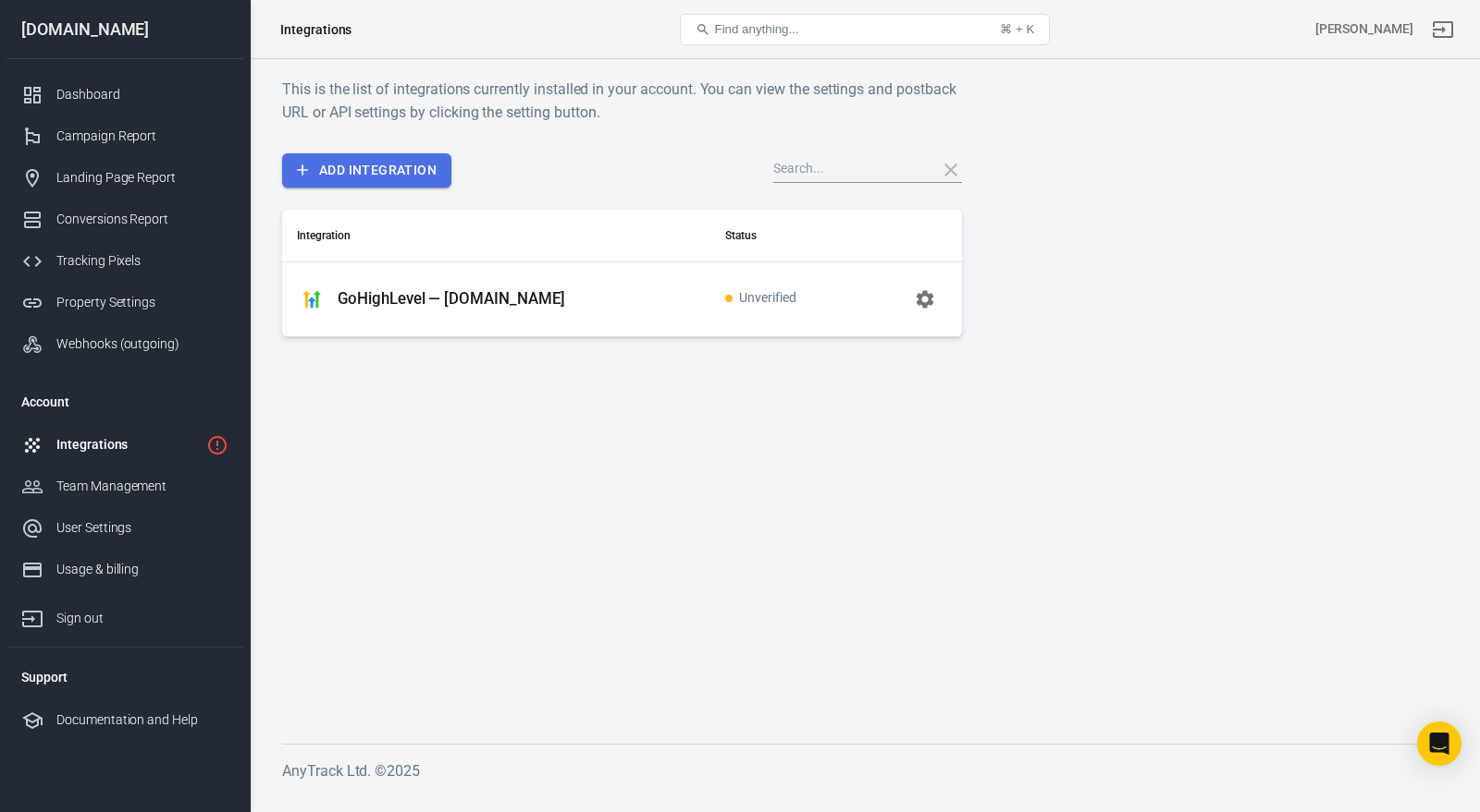
click at [404, 167] on link "Add Integration" at bounding box center [366, 170] width 169 height 34
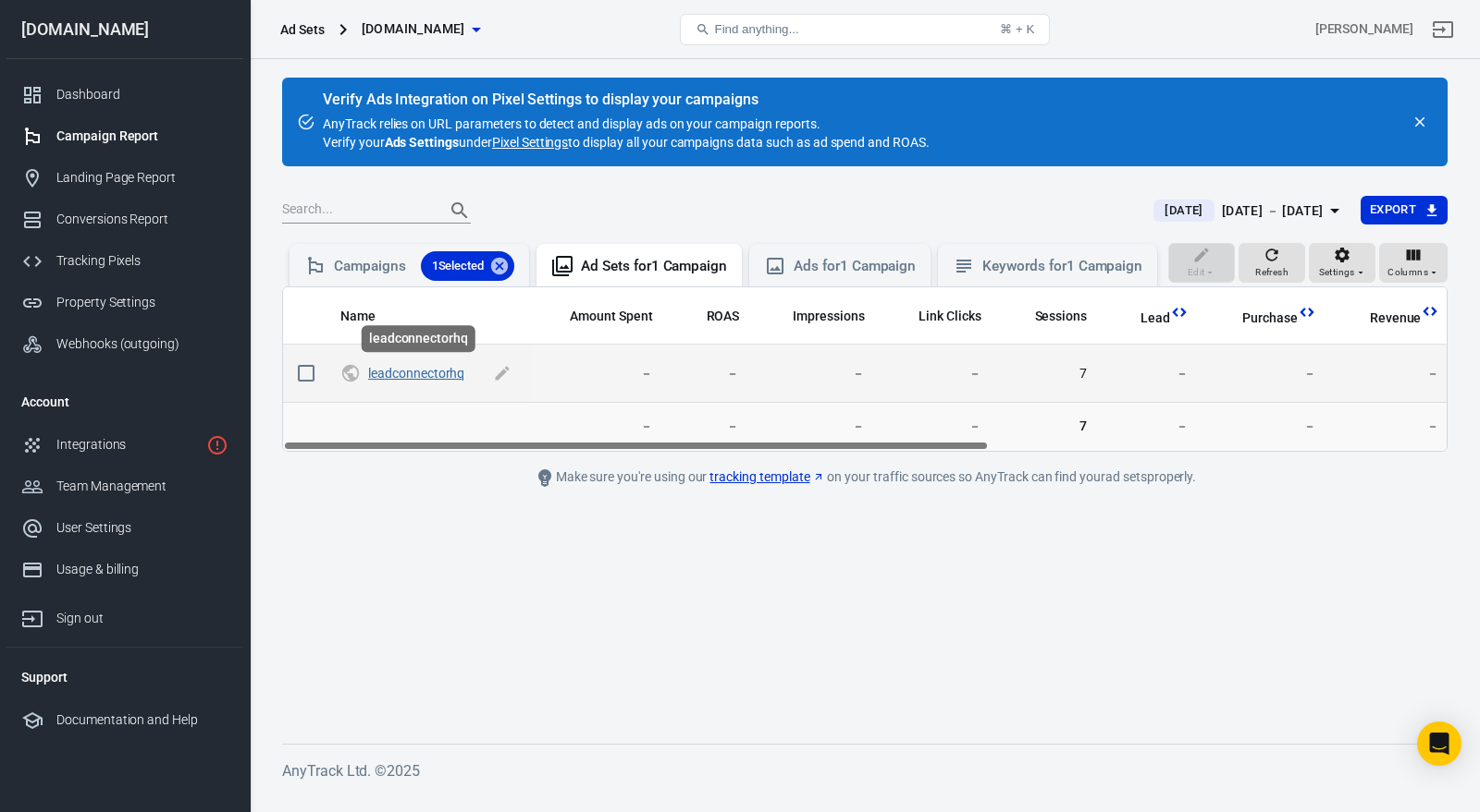
click at [387, 376] on link "leadconnectorhq" at bounding box center [416, 373] width 96 height 15
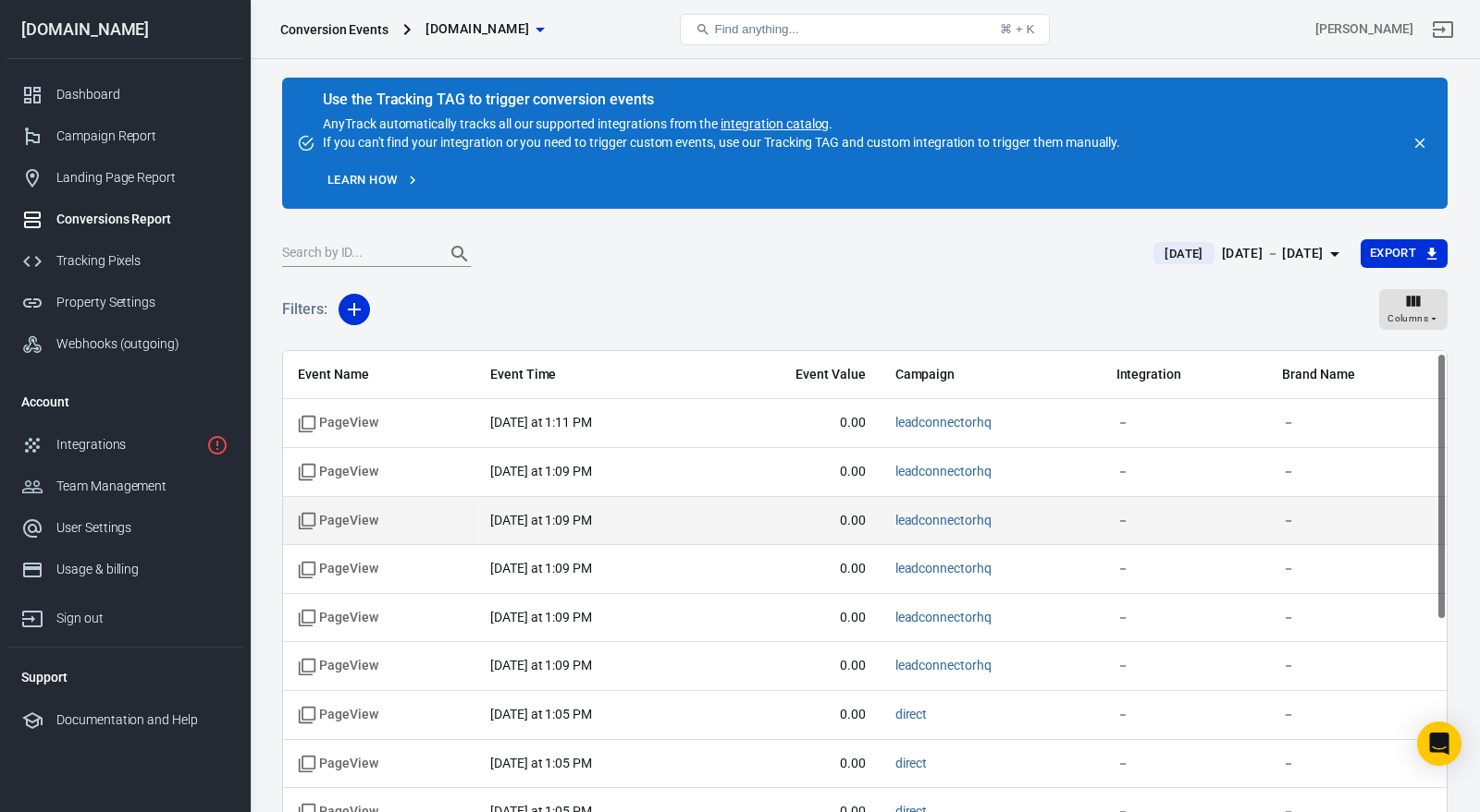
scroll to position [12, 0]
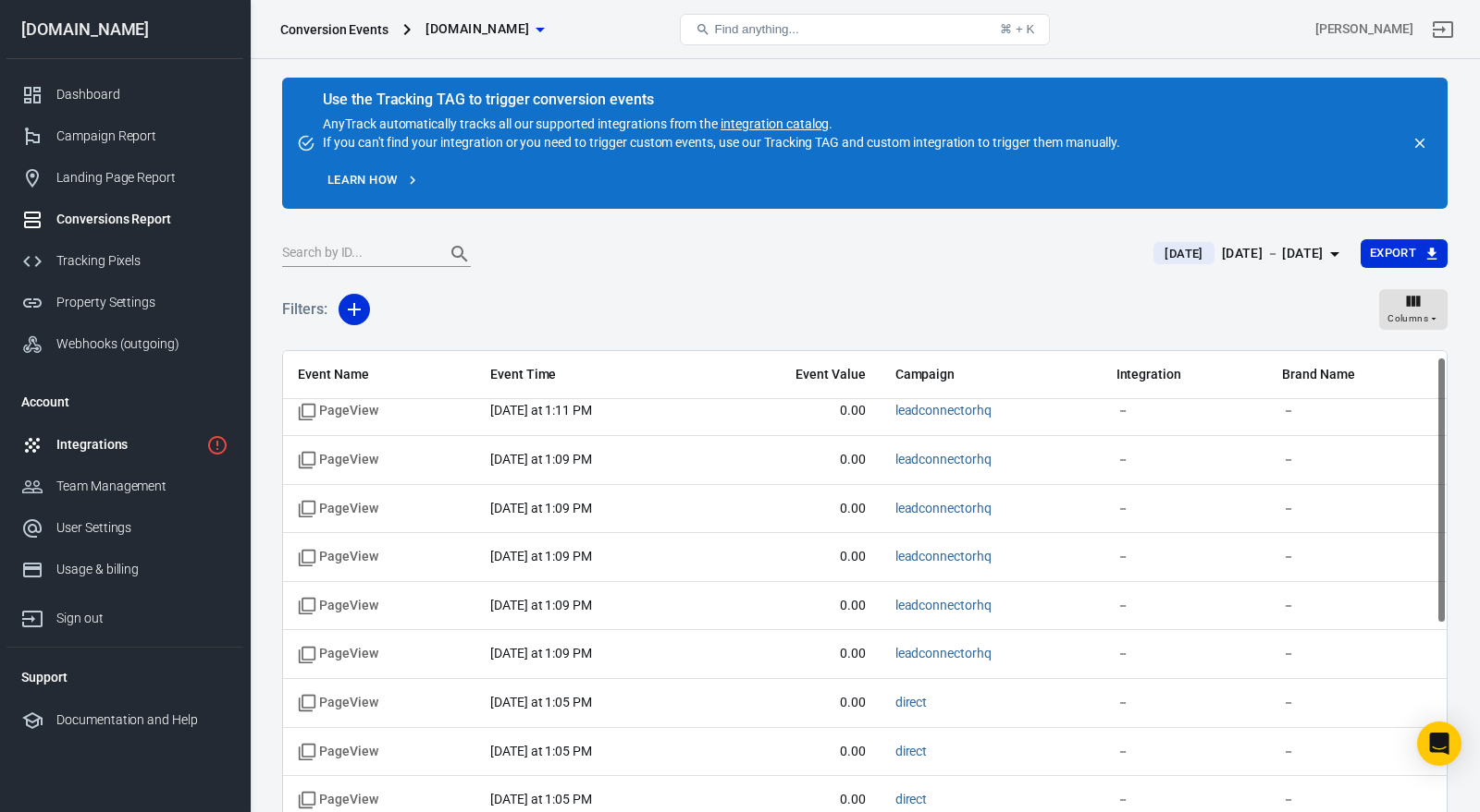
click at [119, 443] on div "Integrations" at bounding box center [127, 445] width 143 height 19
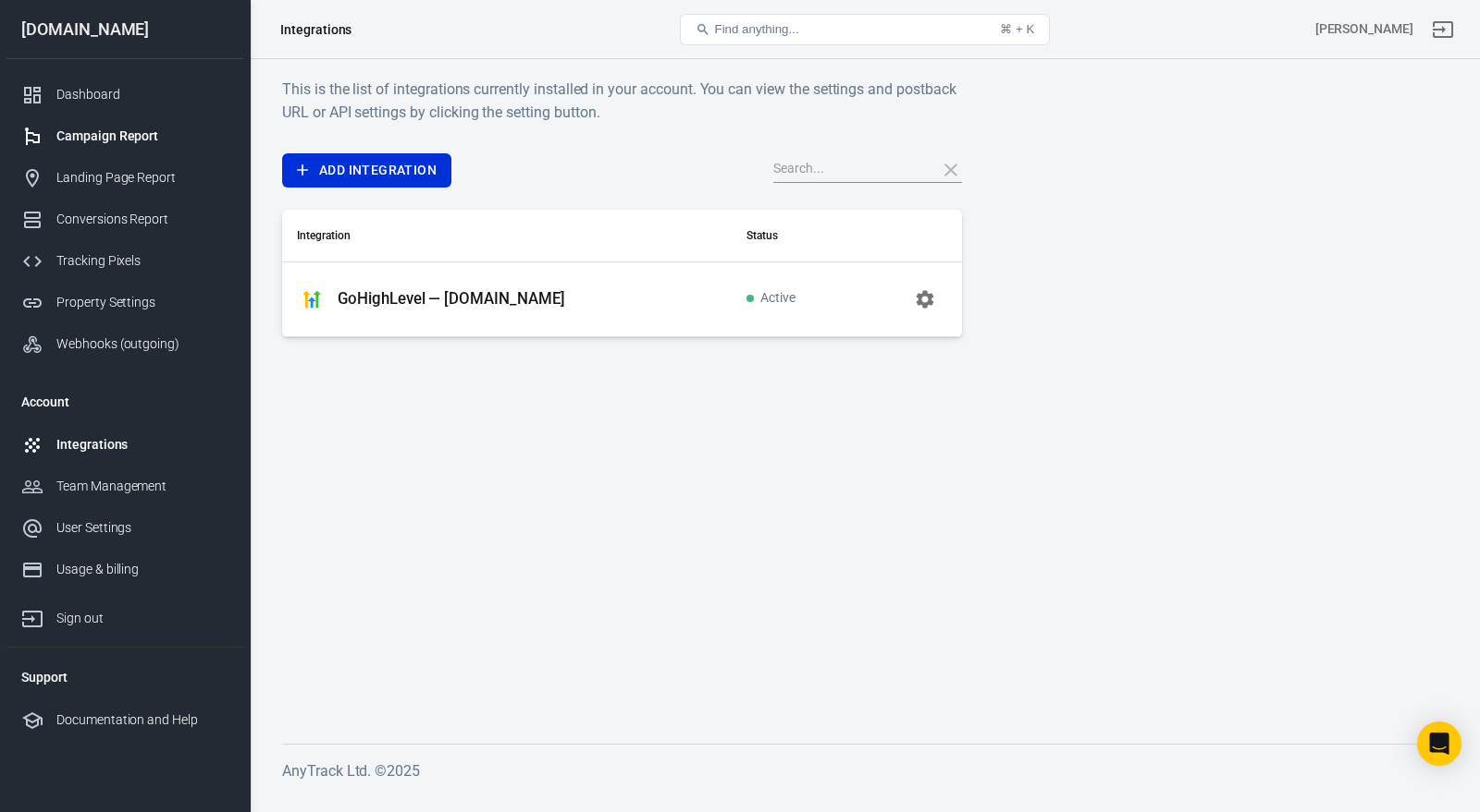
click at [103, 134] on div "Campaign Report" at bounding box center [142, 136] width 172 height 19
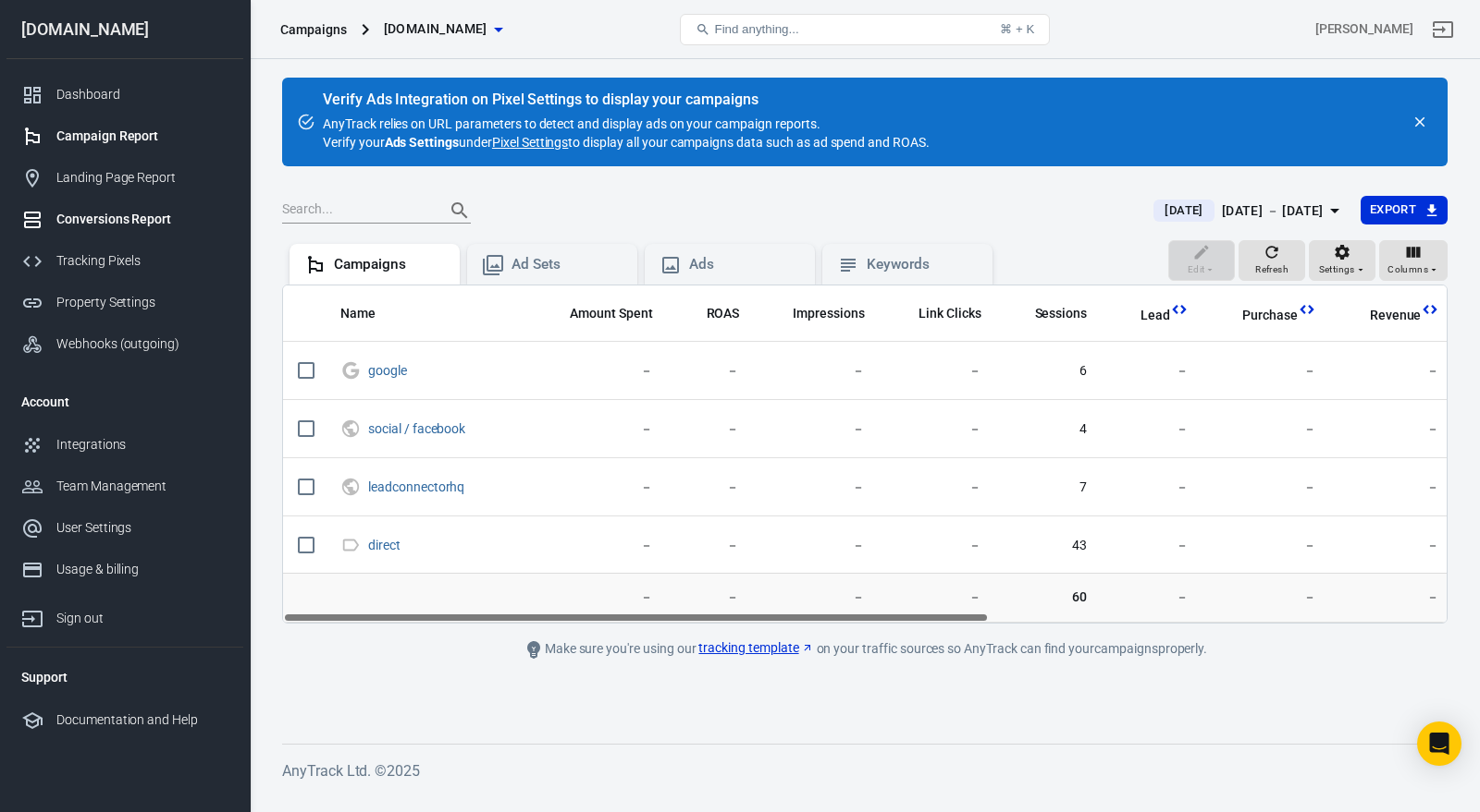
click at [97, 201] on link "Conversions Report" at bounding box center [125, 220] width 237 height 42
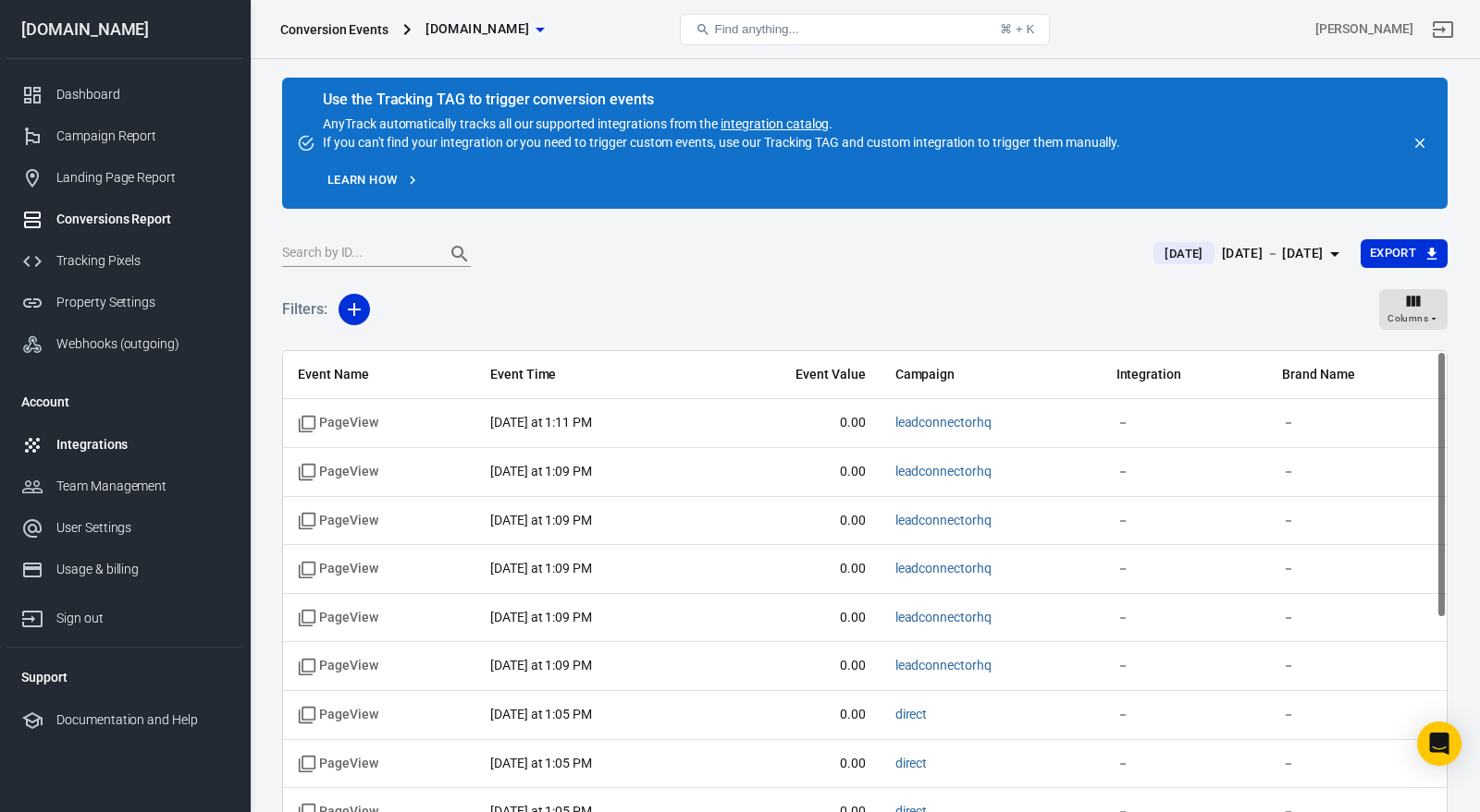
click at [132, 439] on div "Integrations" at bounding box center [142, 445] width 172 height 19
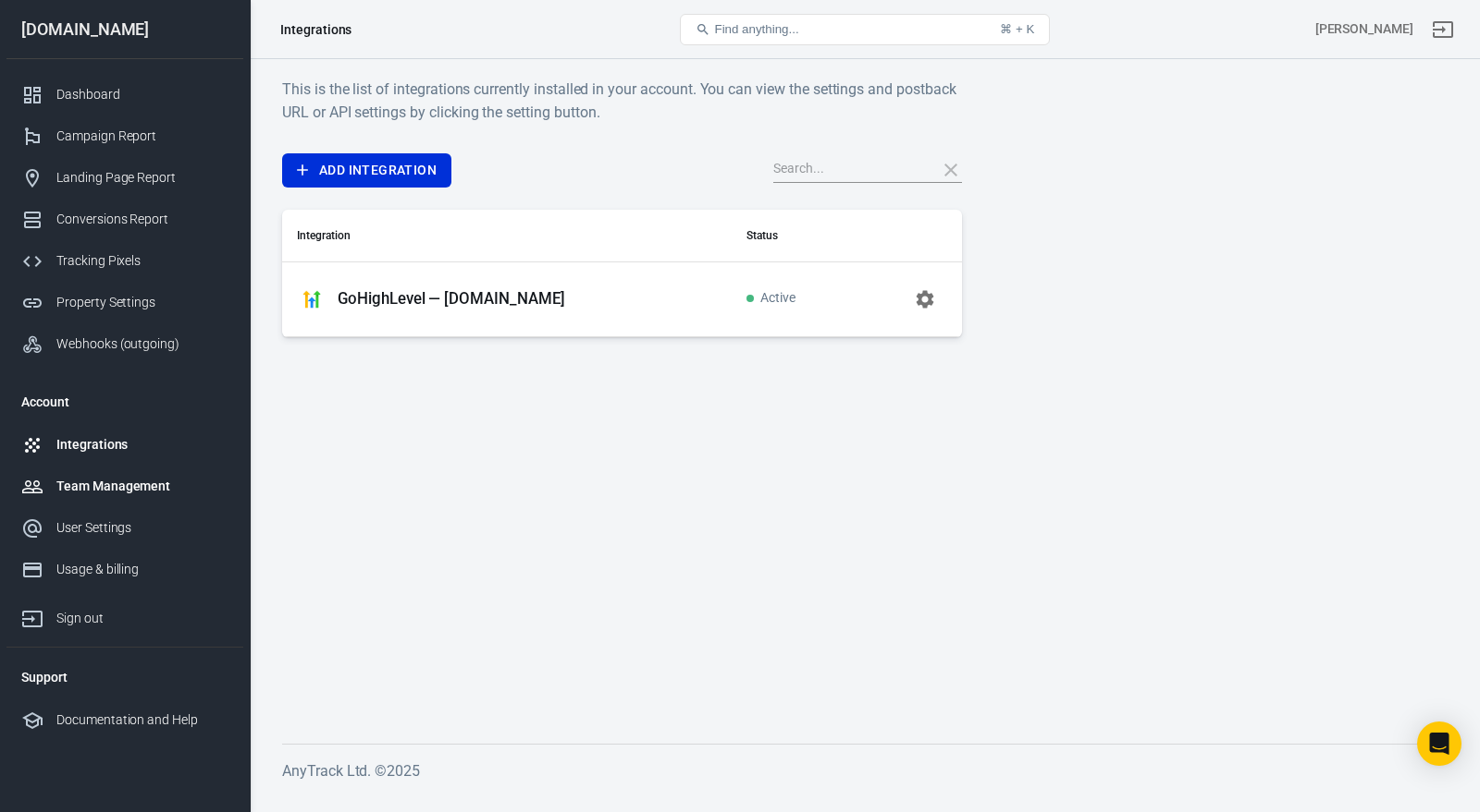
click at [120, 486] on div "Team Management" at bounding box center [142, 487] width 172 height 19
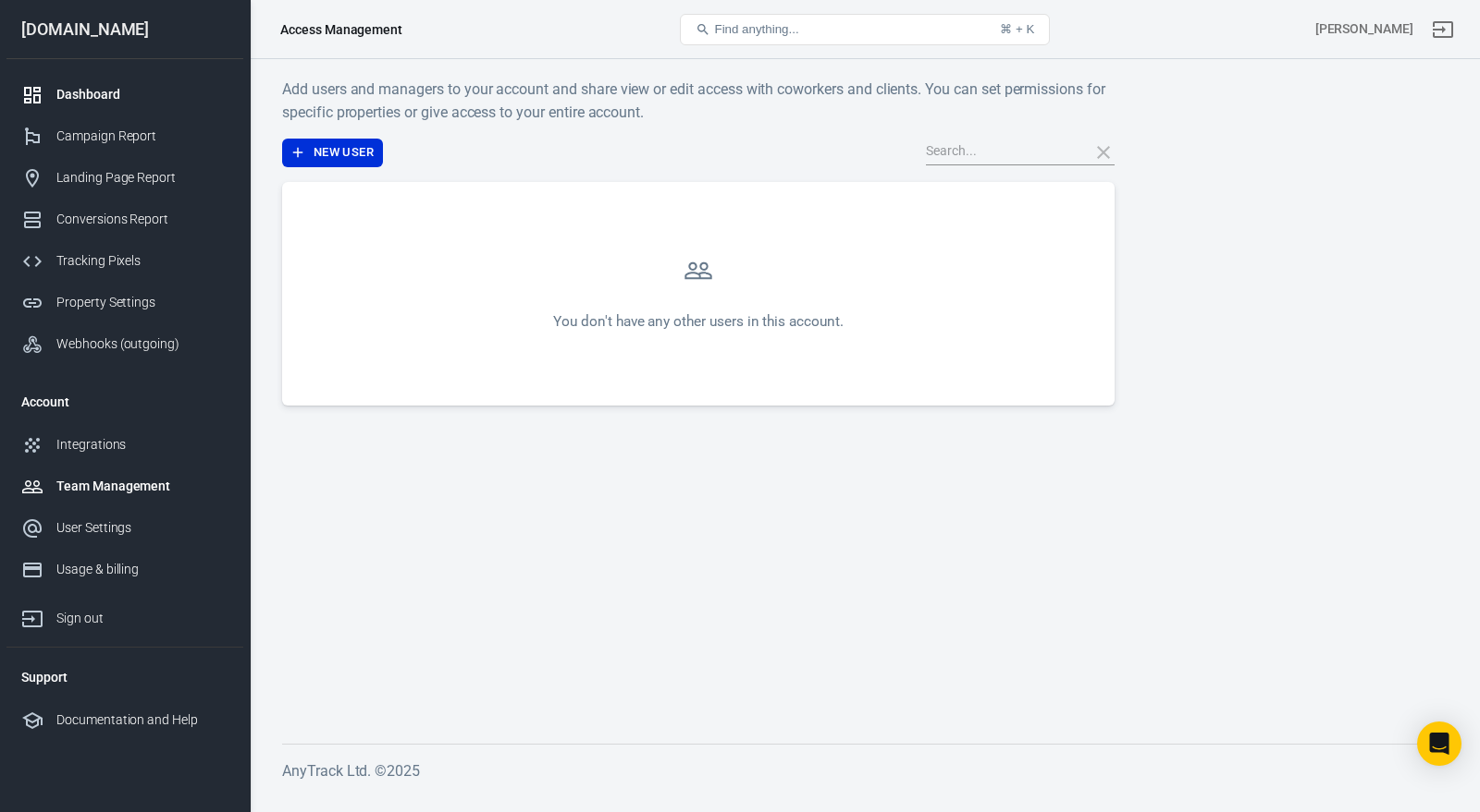
click at [113, 93] on div "Dashboard" at bounding box center [142, 95] width 172 height 19
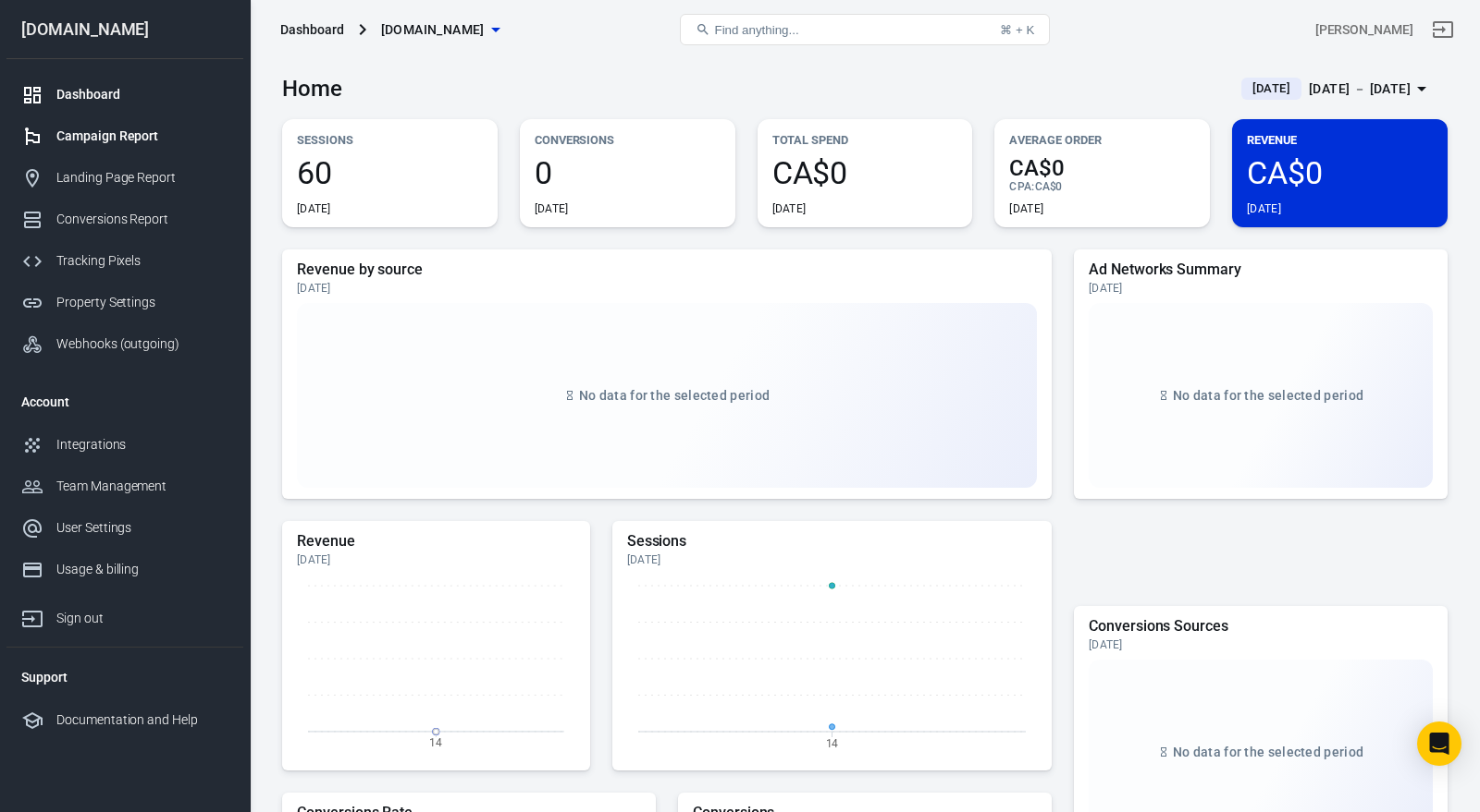
click at [124, 152] on link "Campaign Report" at bounding box center [125, 136] width 237 height 42
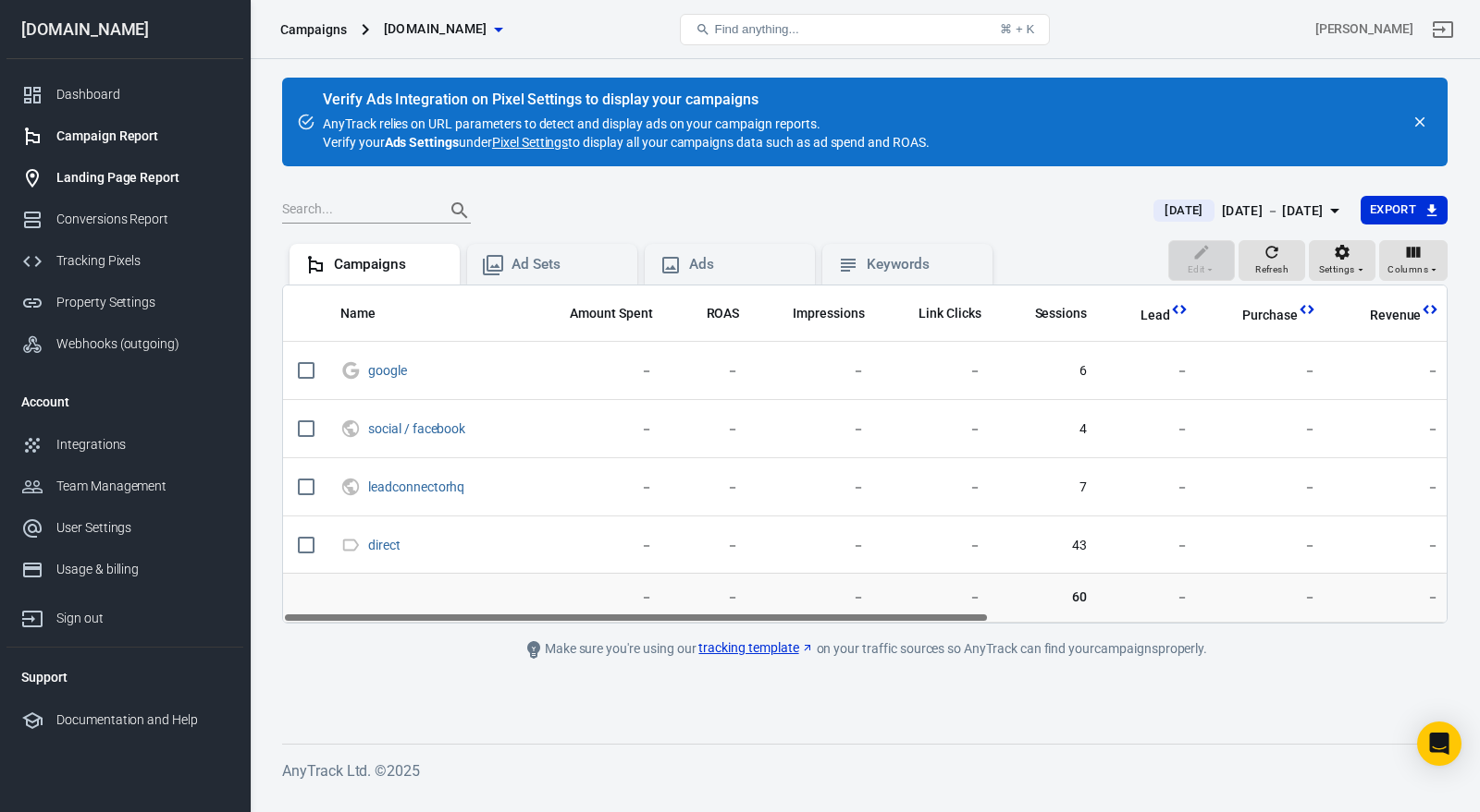
click at [160, 183] on div "Landing Page Report" at bounding box center [142, 178] width 172 height 19
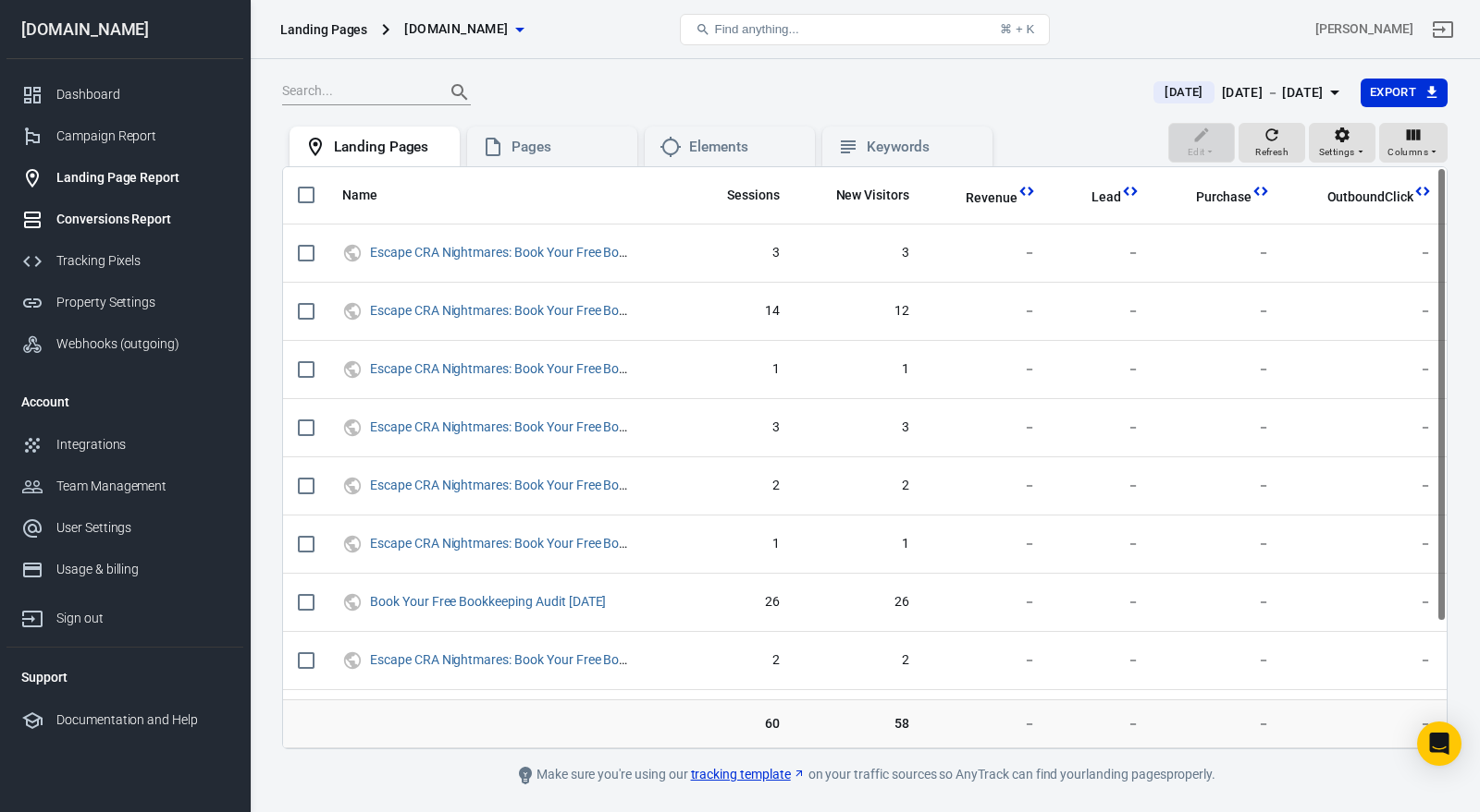
click at [163, 214] on div "Conversions Report" at bounding box center [142, 220] width 172 height 19
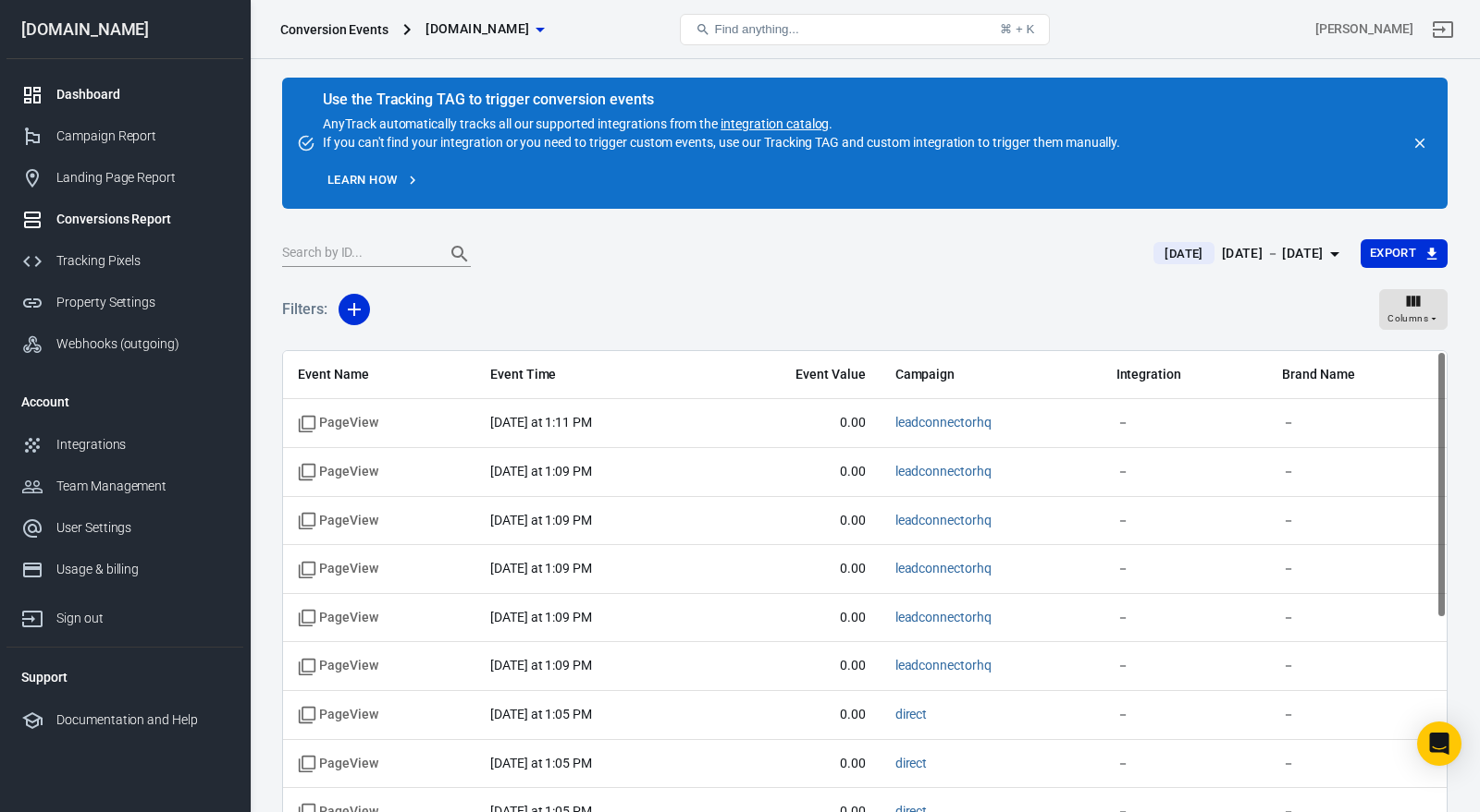
click at [118, 98] on div "Dashboard" at bounding box center [142, 95] width 172 height 19
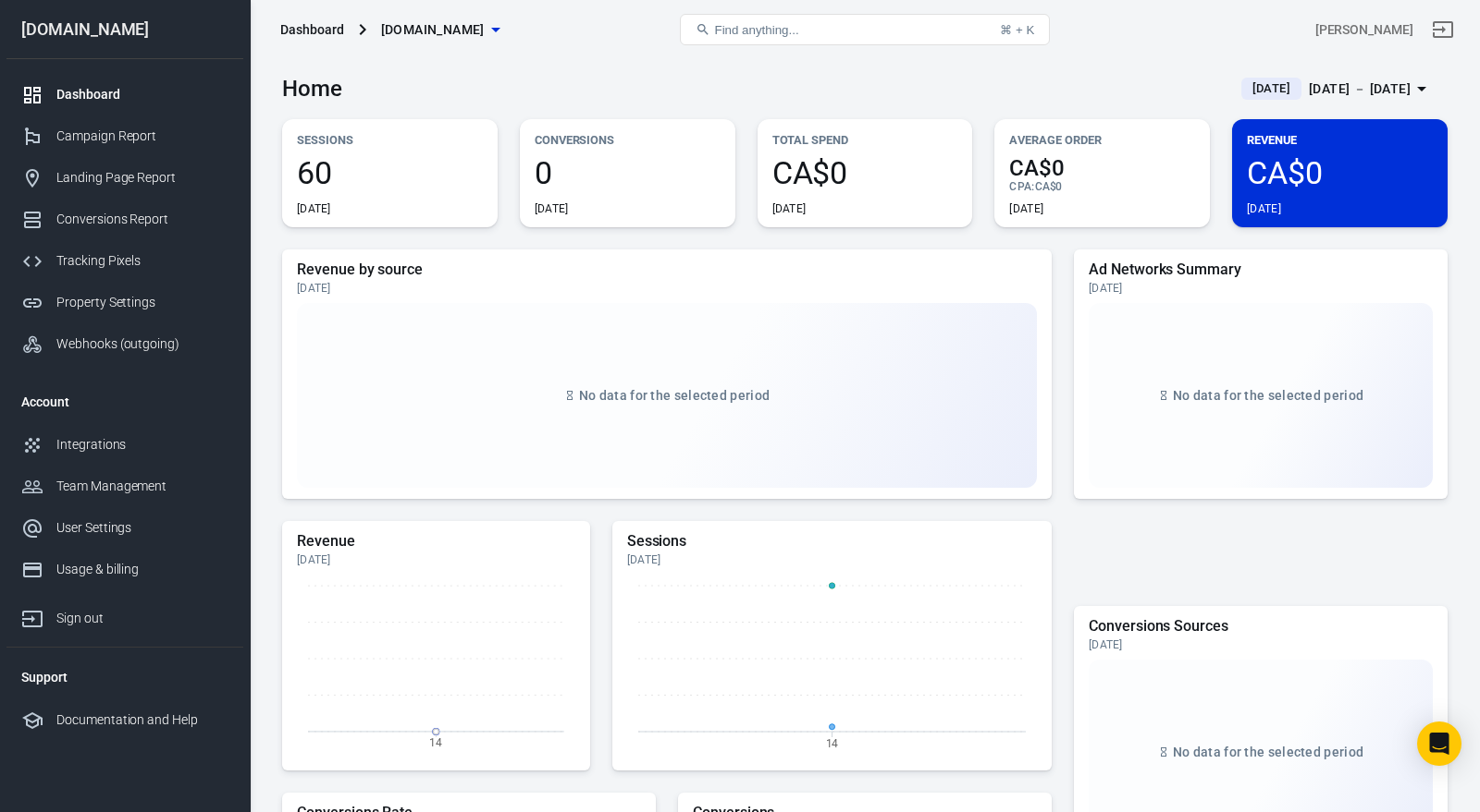
click at [474, 28] on span "[DOMAIN_NAME]" at bounding box center [432, 30] width 104 height 23
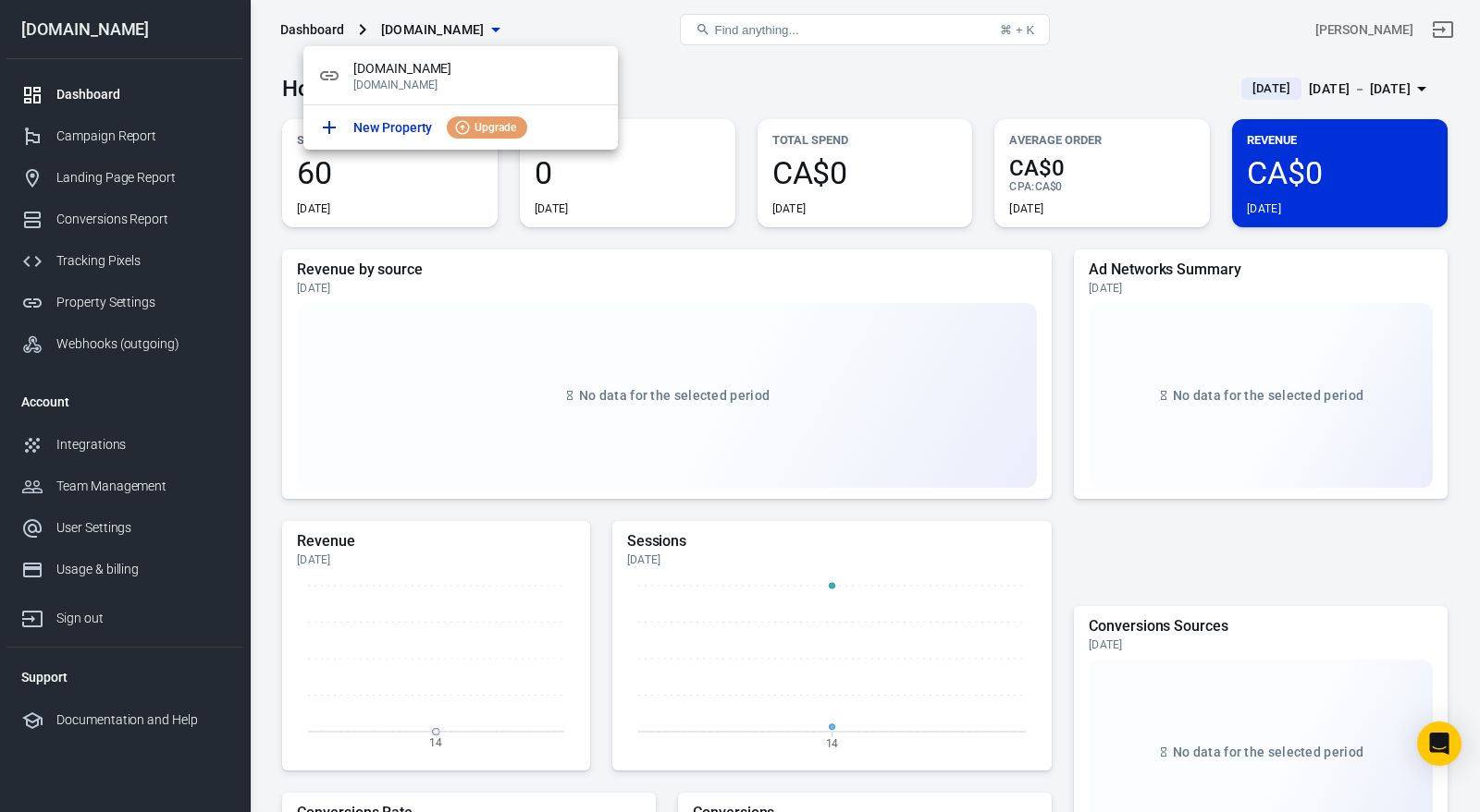
click at [692, 83] on div at bounding box center [740, 406] width 1480 height 812
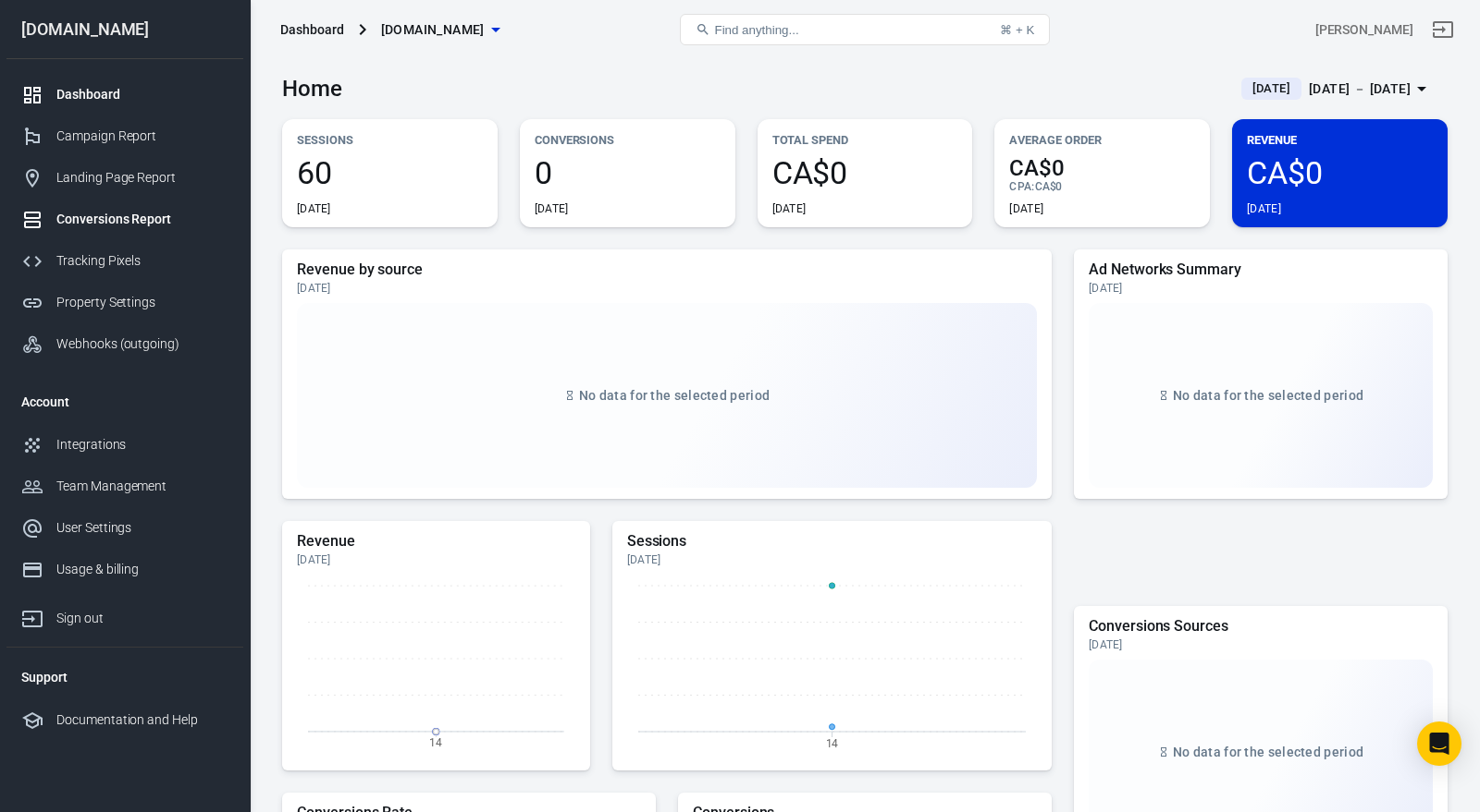
click at [105, 220] on div "Conversions Report" at bounding box center [142, 220] width 172 height 19
